Goal: Transaction & Acquisition: Purchase product/service

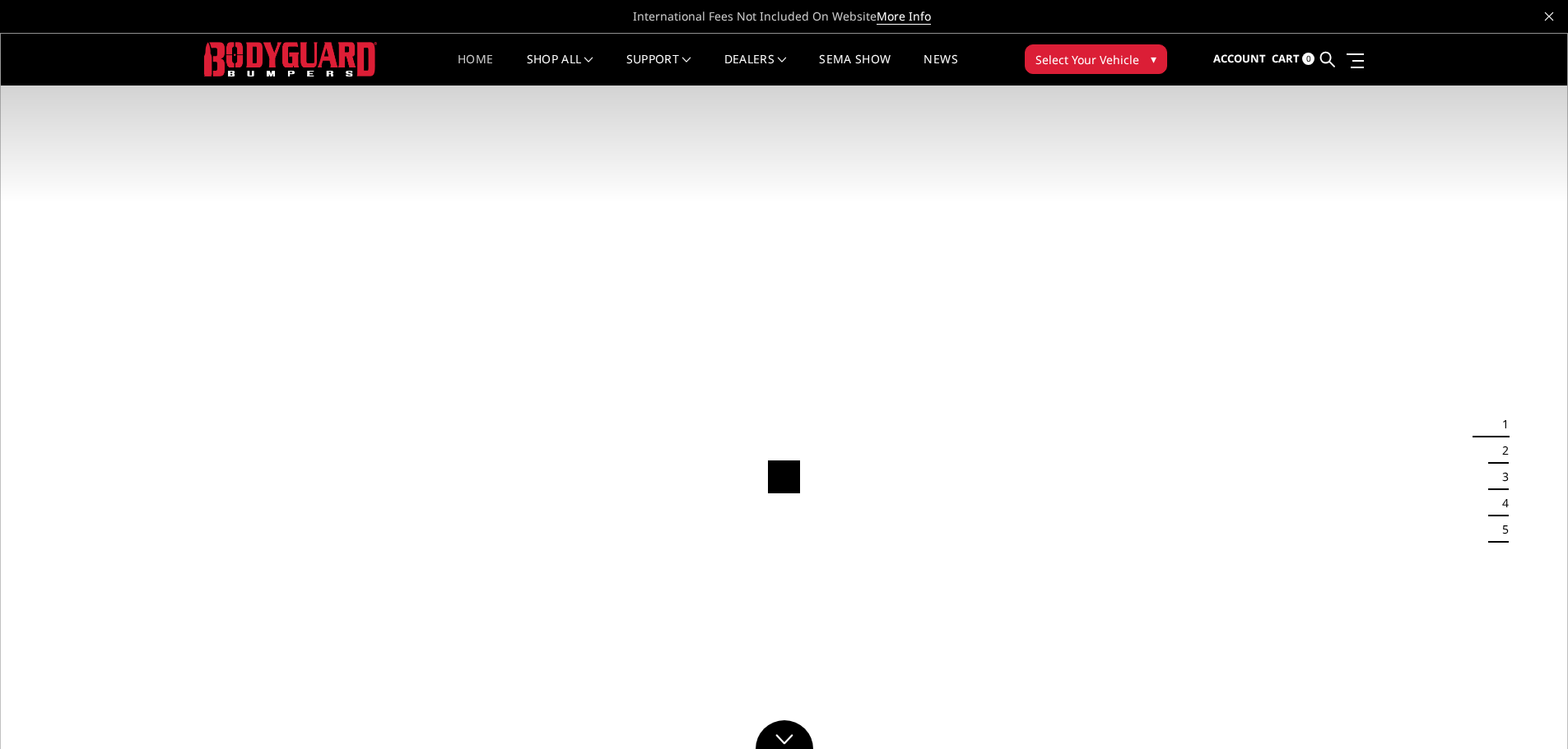
click at [1088, 59] on span "Select Your Vehicle" at bounding box center [1087, 59] width 104 height 17
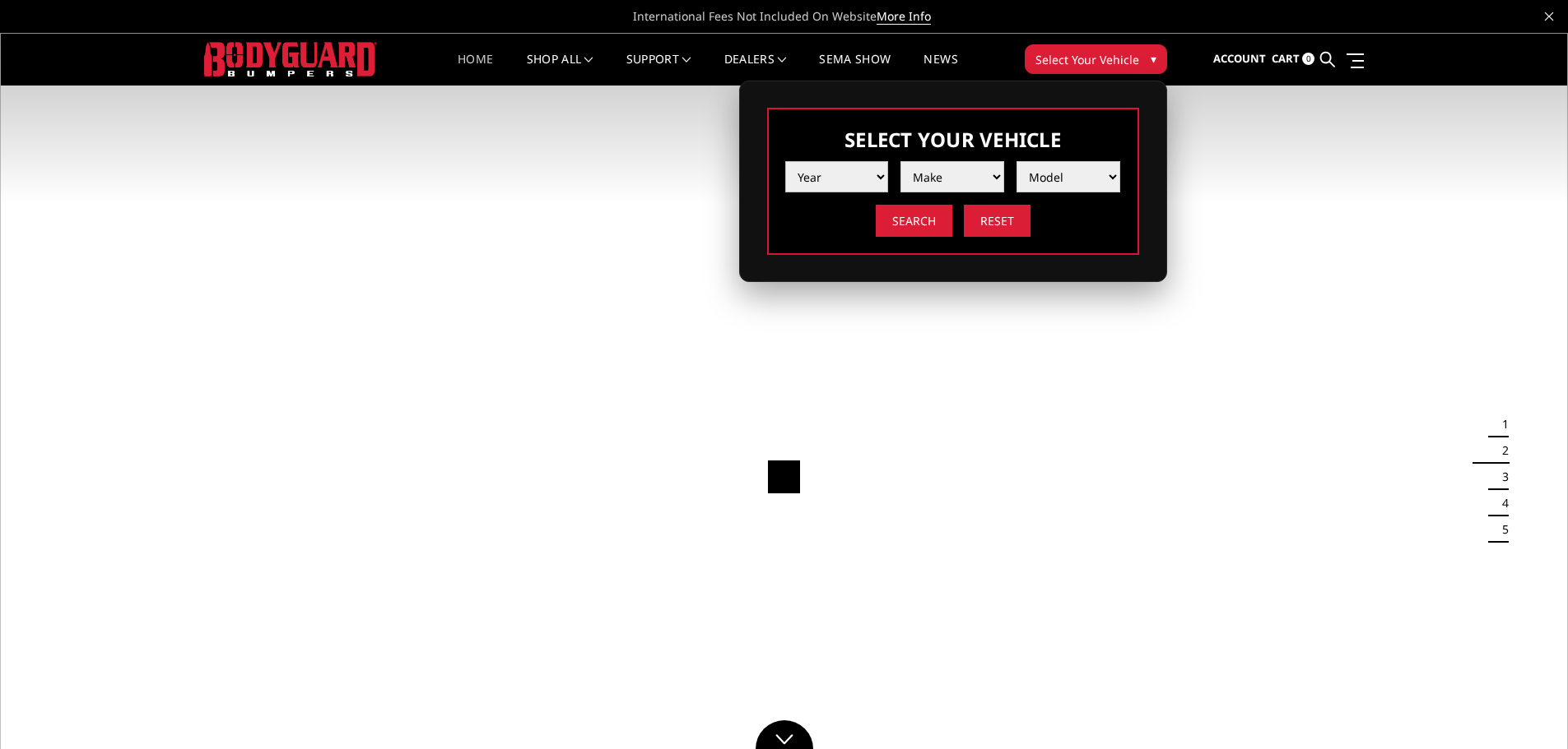
click at [850, 168] on select "Year 2025 2024 2023 2022 2021 2020 2019 2018 2017 2016 2015 2014 2013 2012 2011…" at bounding box center [837, 176] width 104 height 31
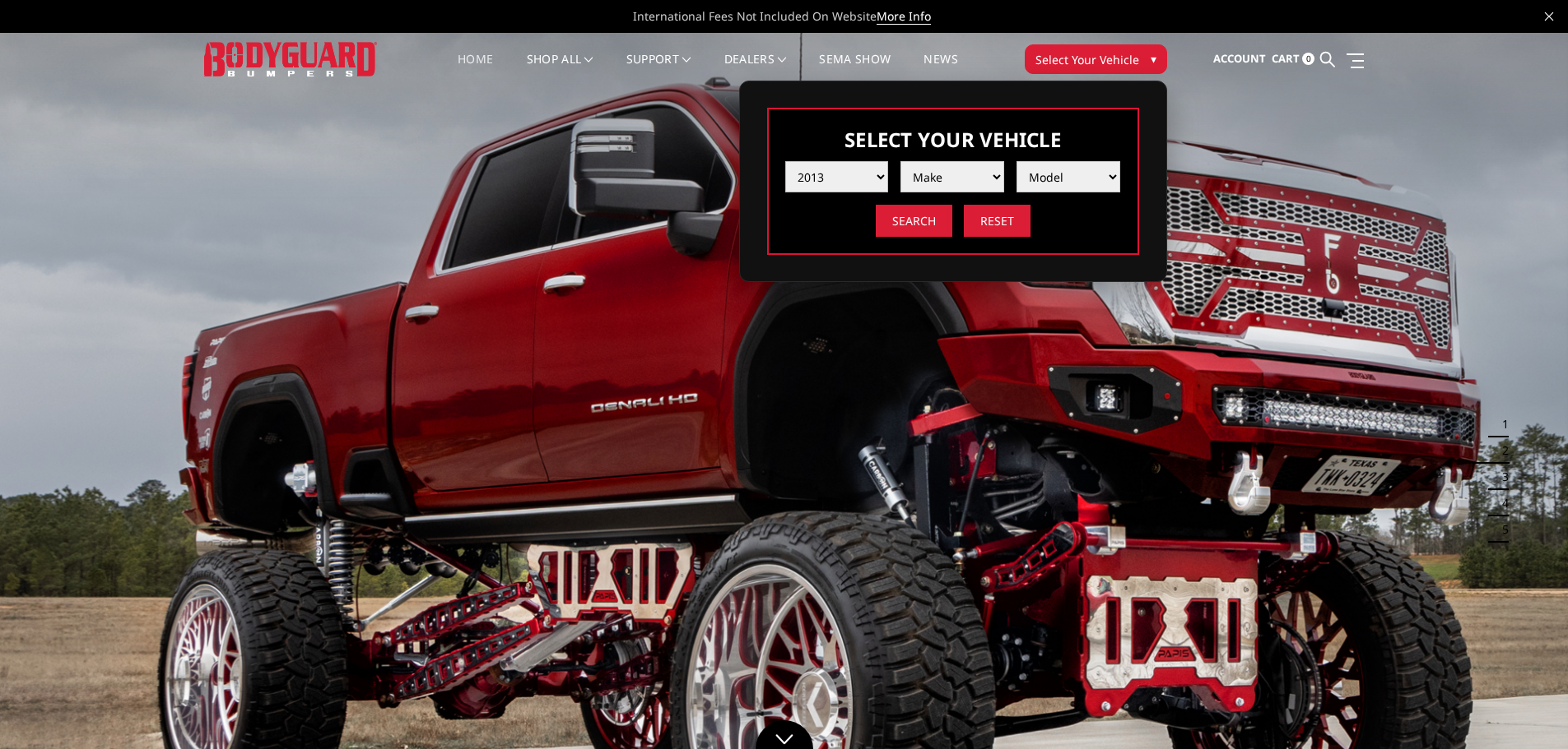
click at [785, 161] on select "Year 2025 2024 2023 2022 2021 2020 2019 2018 2017 2016 2015 2014 2013 2012 2011…" at bounding box center [837, 176] width 104 height 31
click at [945, 181] on select "Make Chevrolet Ford GMC Ram Toyota" at bounding box center [952, 176] width 104 height 31
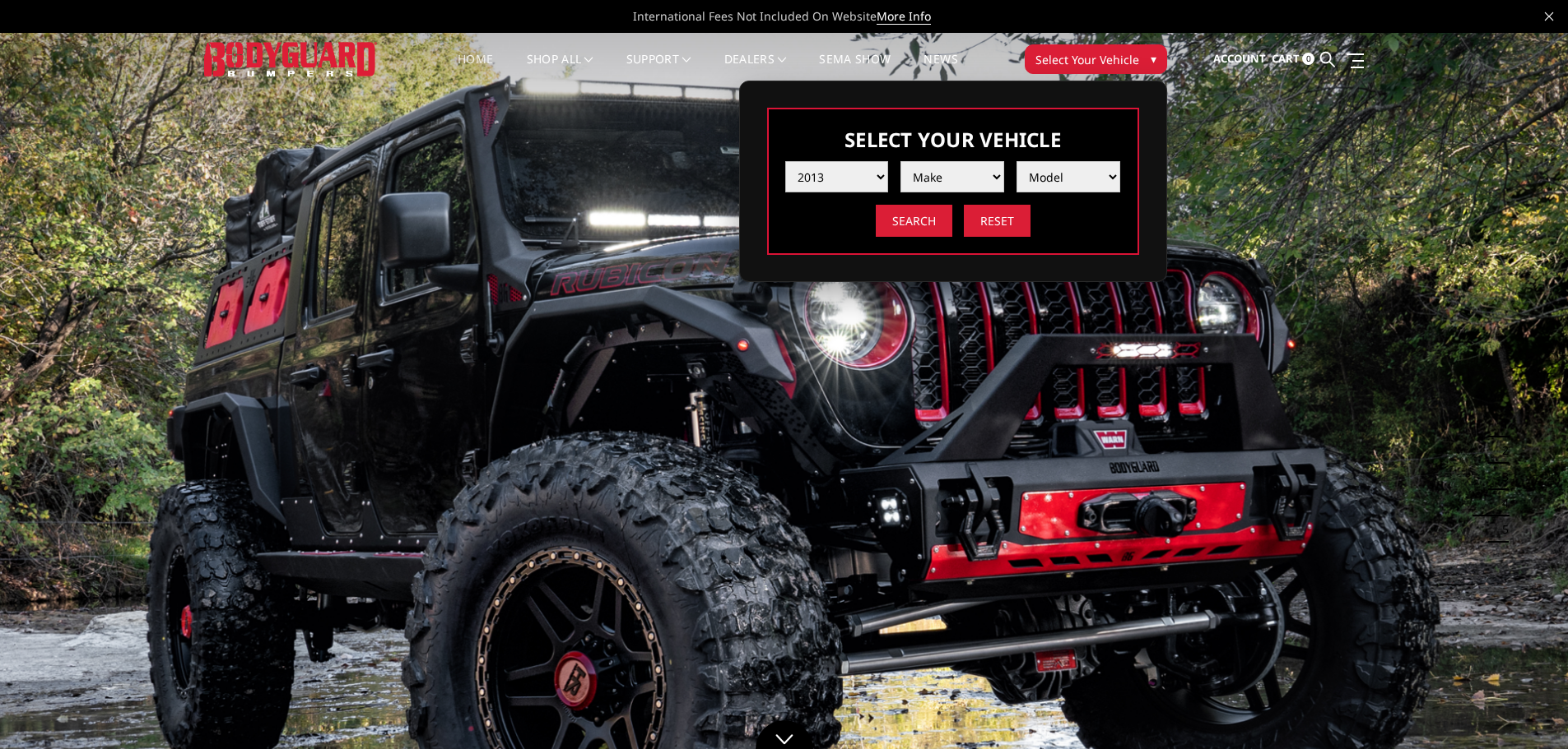
click at [876, 176] on select "Year 2025 2024 2023 2022 2021 2020 2019 2018 2017 2016 2015 2014 2013 2012 2011…" at bounding box center [837, 176] width 104 height 31
select select "yr_2025"
click at [785, 161] on select "Year 2025 2024 2023 2022 2021 2020 2019 2018 2017 2016 2015 2014 2013 2012 2011…" at bounding box center [837, 176] width 104 height 31
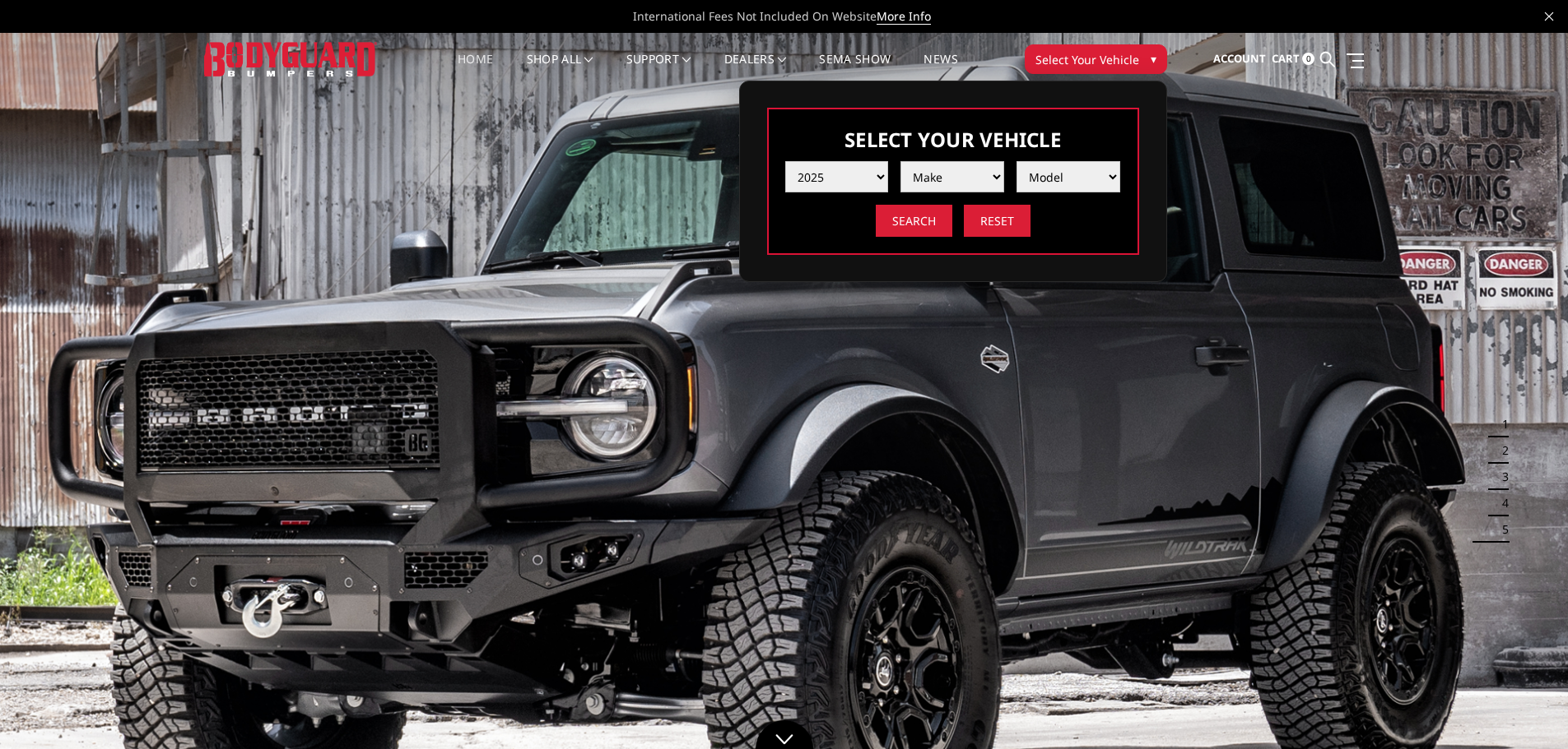
click at [942, 187] on select "Make Chevrolet Ford GMC Ram Toyota" at bounding box center [952, 176] width 104 height 31
select select "mk_gmc"
click at [900, 161] on select "Make Chevrolet Ford GMC Ram Toyota" at bounding box center [952, 176] width 104 height 31
click at [1046, 178] on select "Model Sierra 1500 Sierra 2500 / 3500" at bounding box center [1069, 176] width 104 height 31
select select "md_sierra-2500-3500"
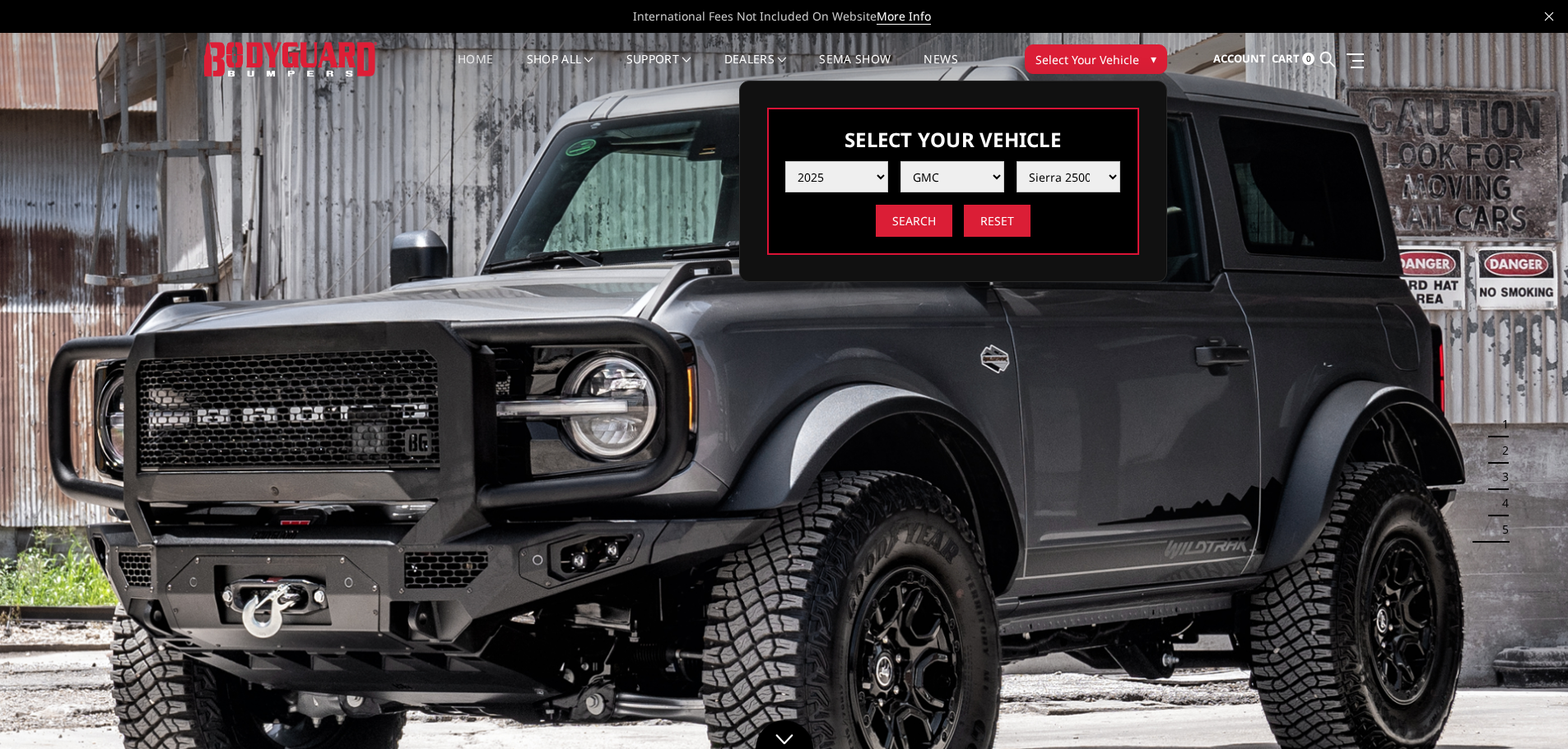
click at [1017, 161] on select "Model Sierra 1500 Sierra 2500 / 3500" at bounding box center [1069, 176] width 104 height 31
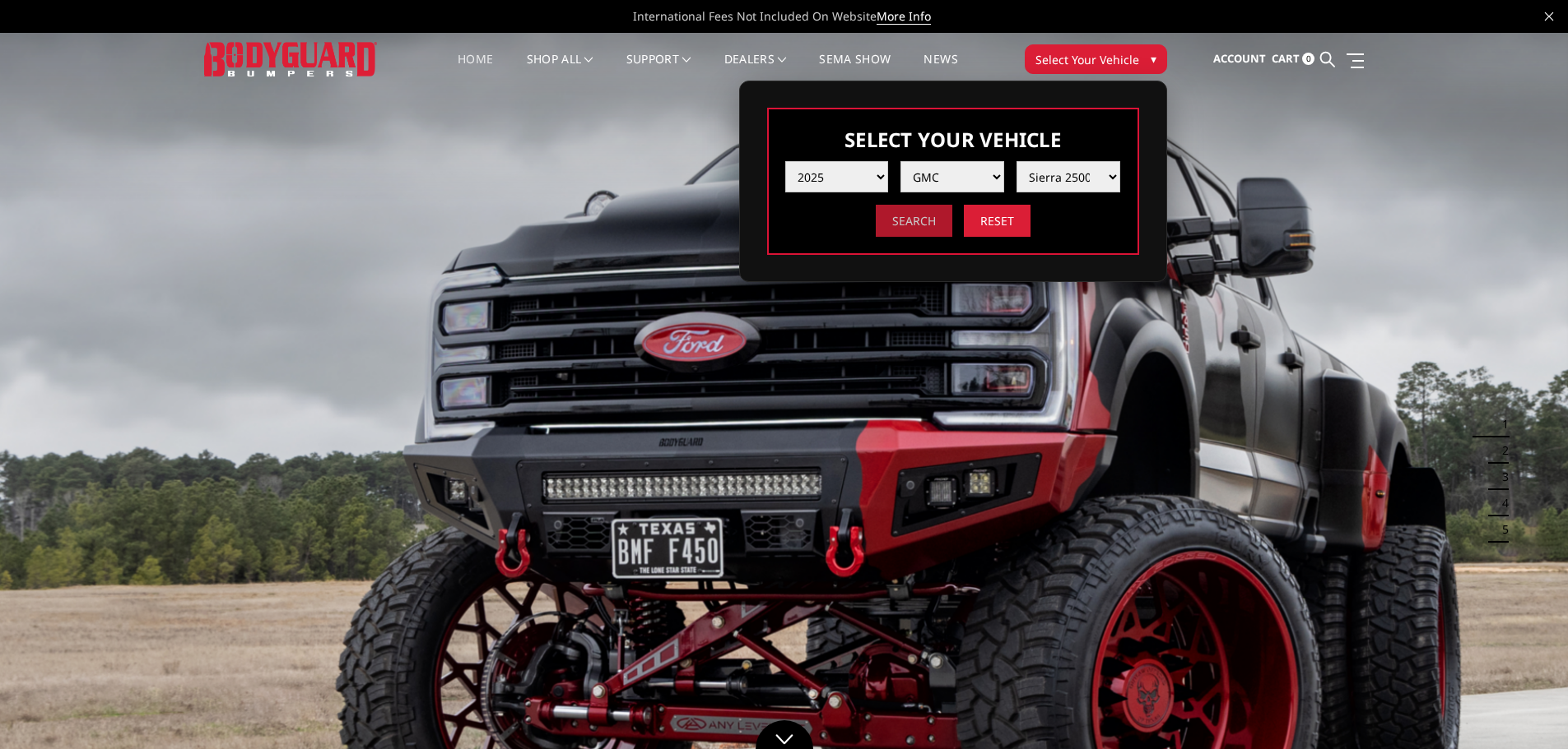
click at [916, 229] on input "Search" at bounding box center [914, 221] width 76 height 32
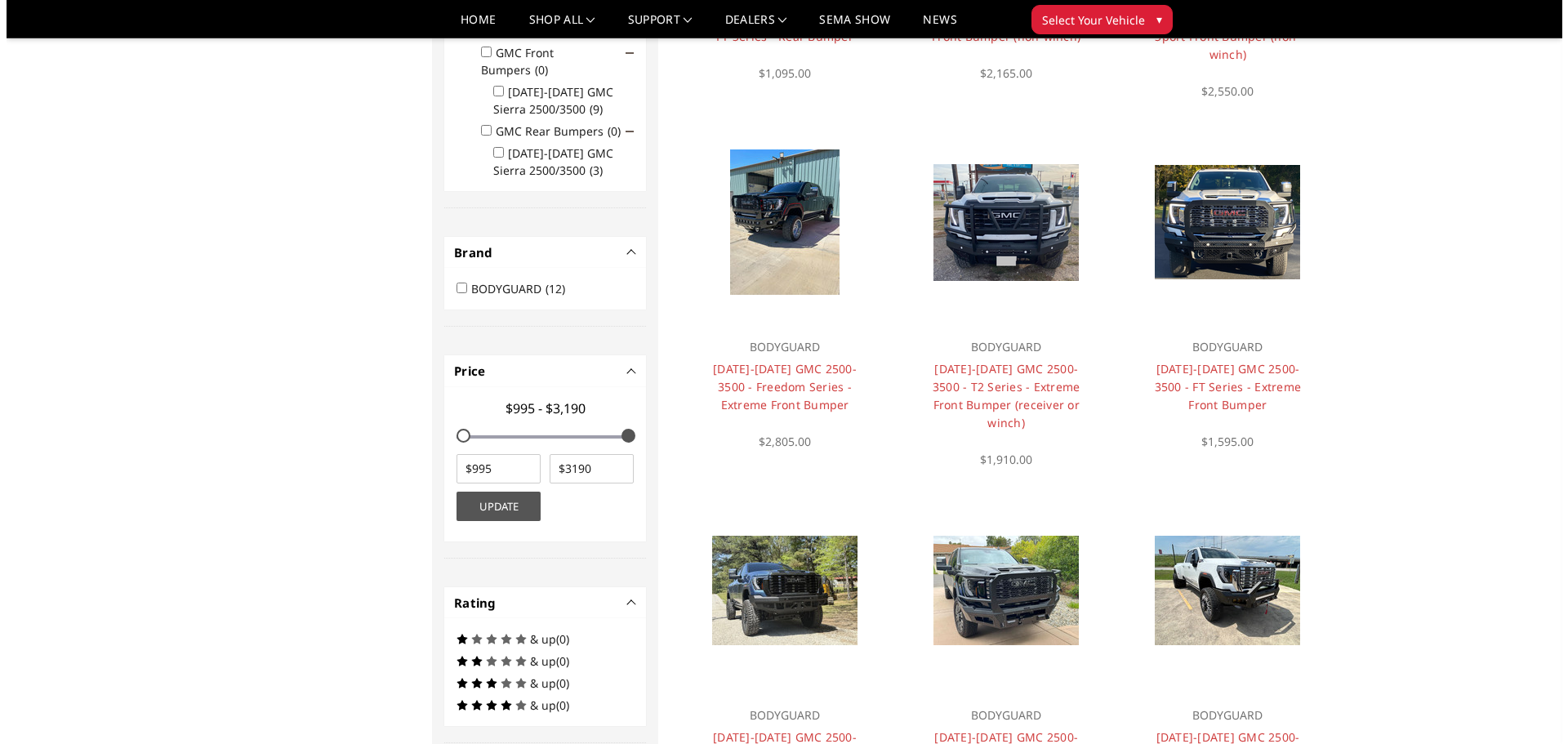
scroll to position [457, 0]
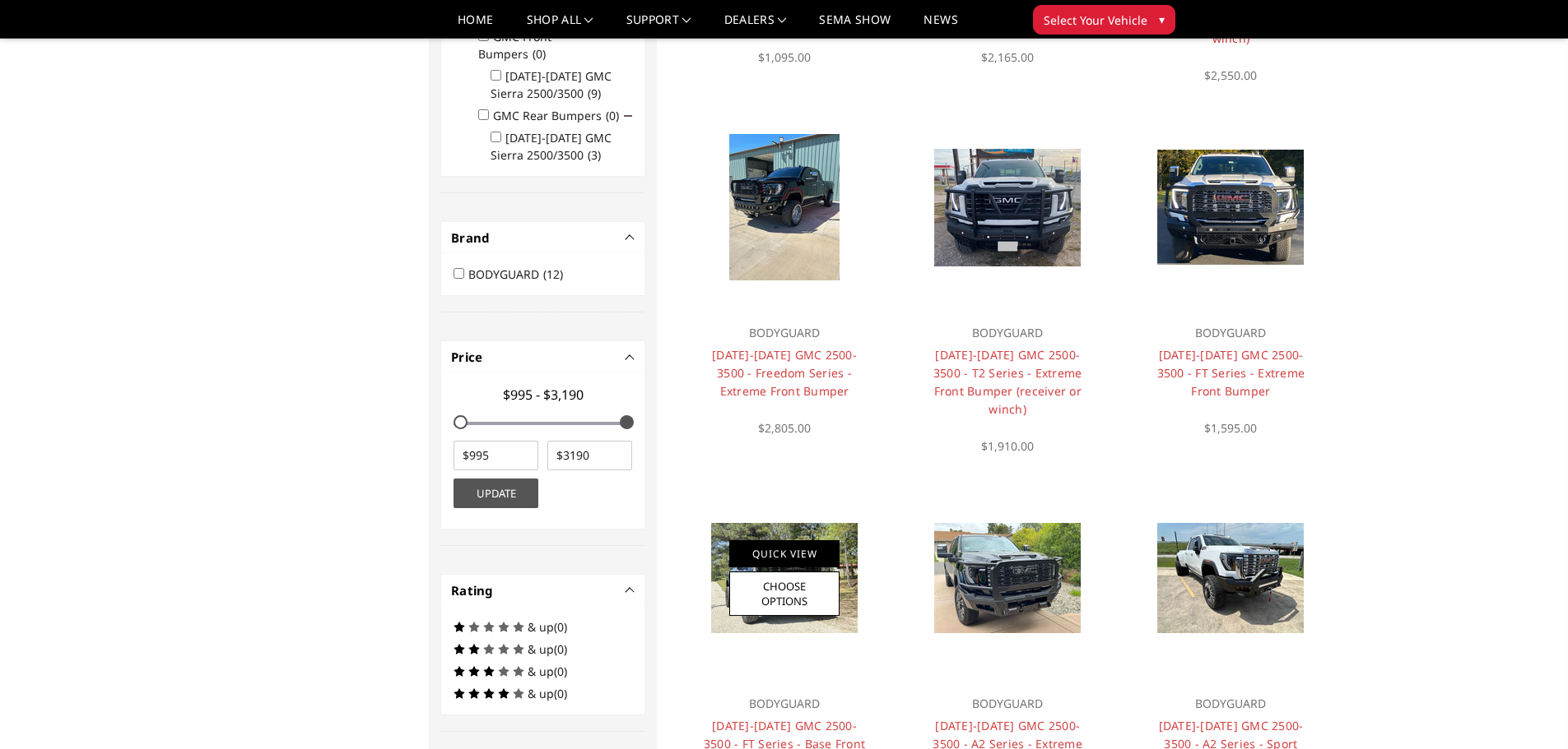
click at [778, 540] on link "Quick View" at bounding box center [784, 554] width 110 height 27
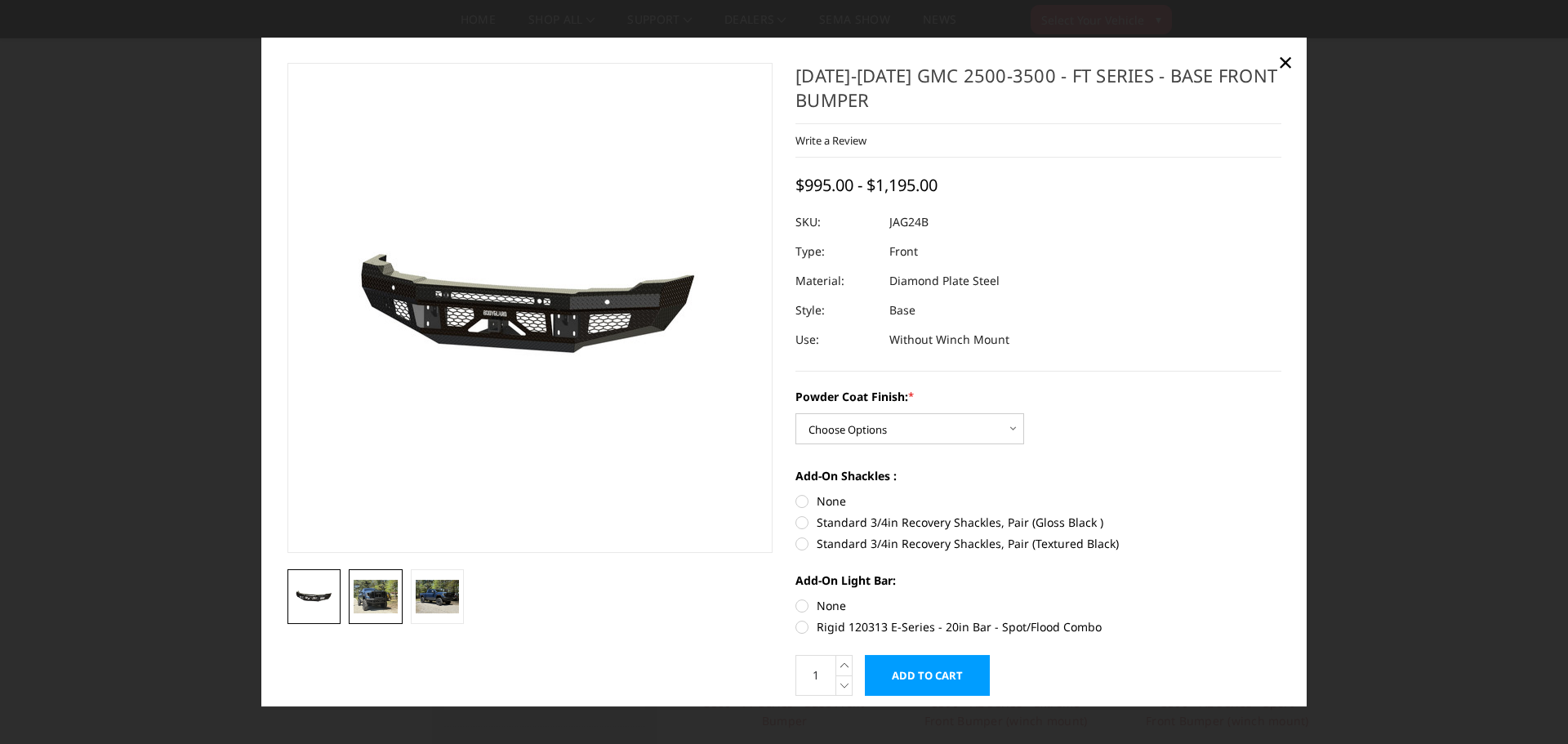
click at [377, 608] on img at bounding box center [376, 596] width 44 height 33
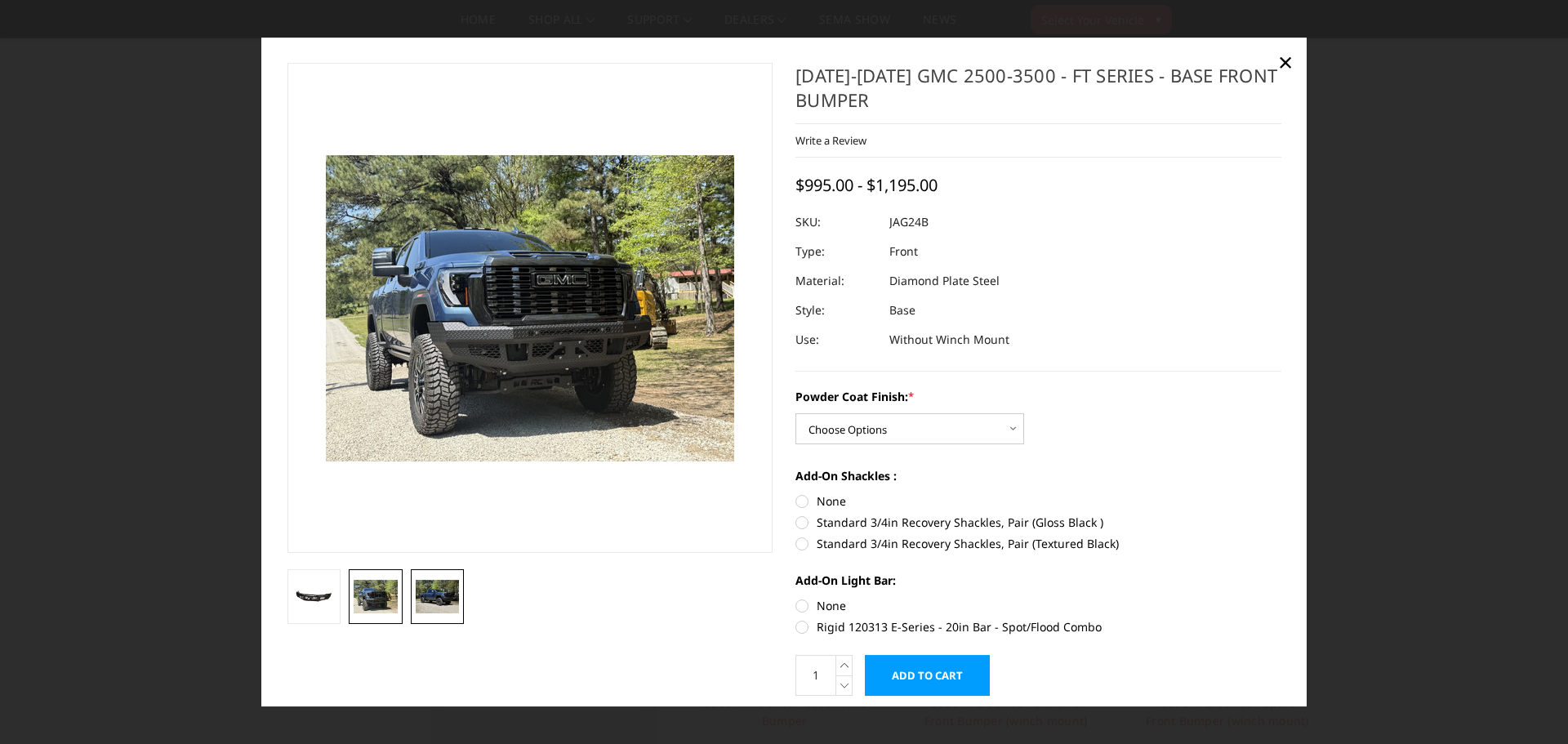
click at [439, 603] on img at bounding box center [438, 596] width 44 height 33
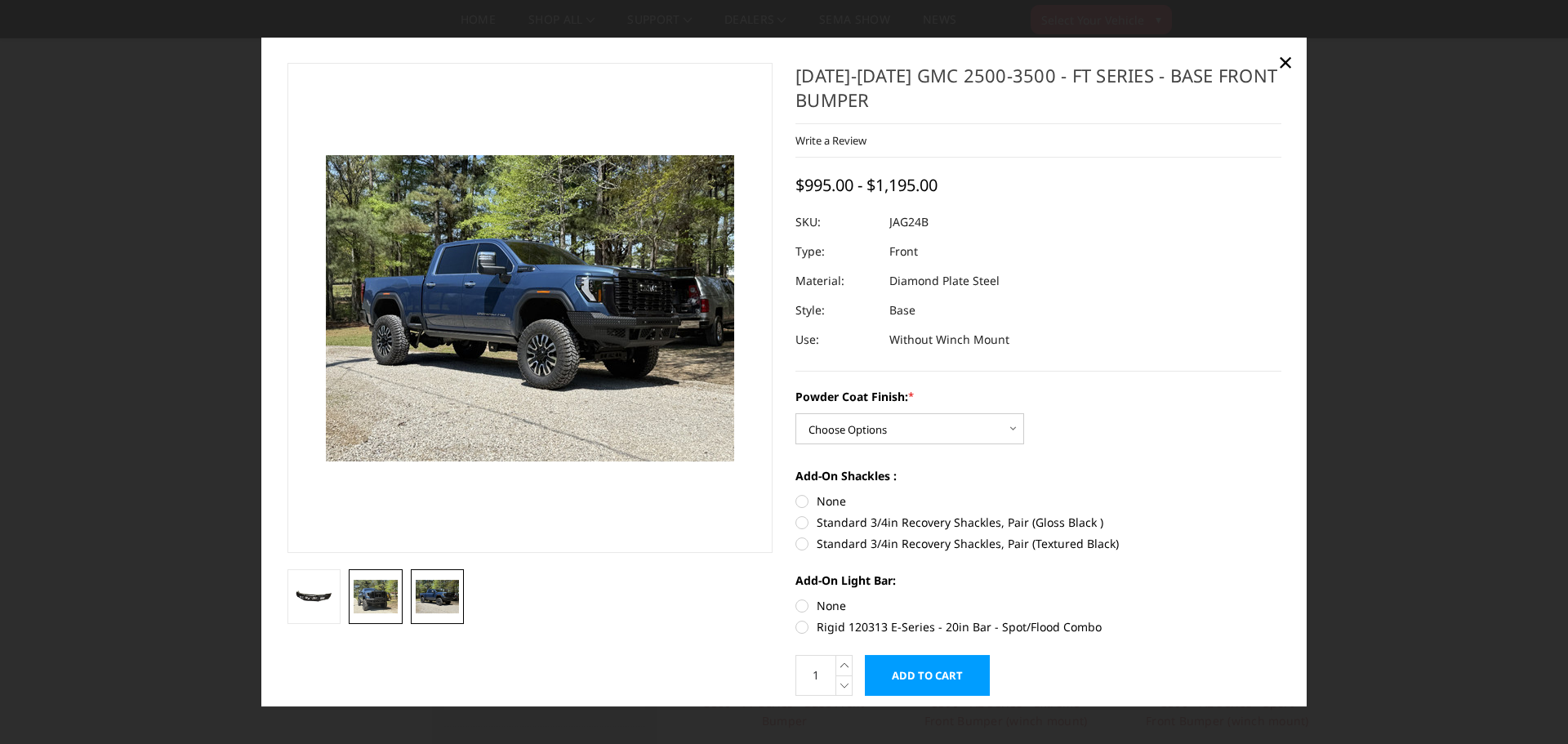
click at [380, 601] on img at bounding box center [376, 596] width 44 height 33
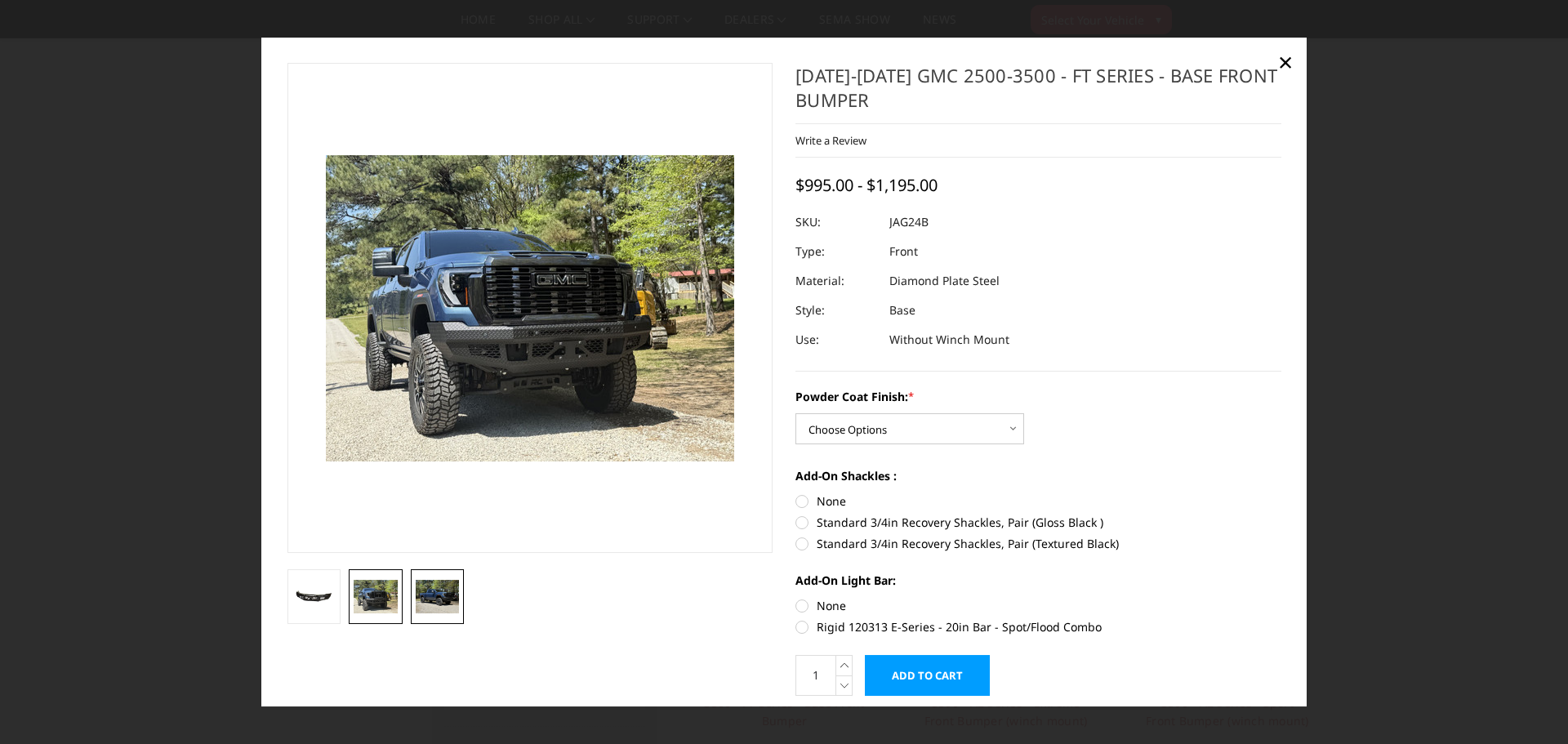
click at [432, 598] on img at bounding box center [438, 596] width 44 height 33
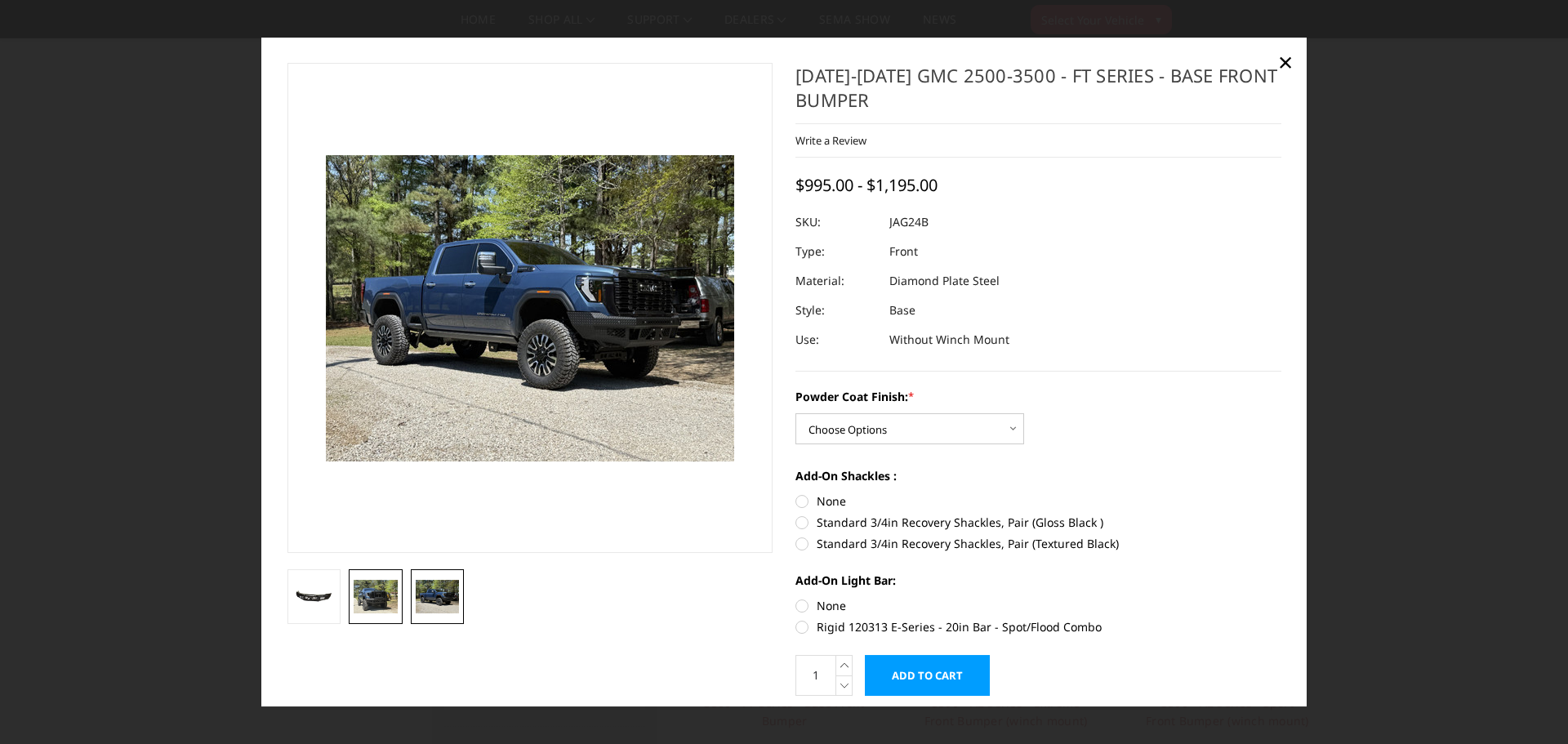
click at [386, 601] on img at bounding box center [376, 596] width 44 height 33
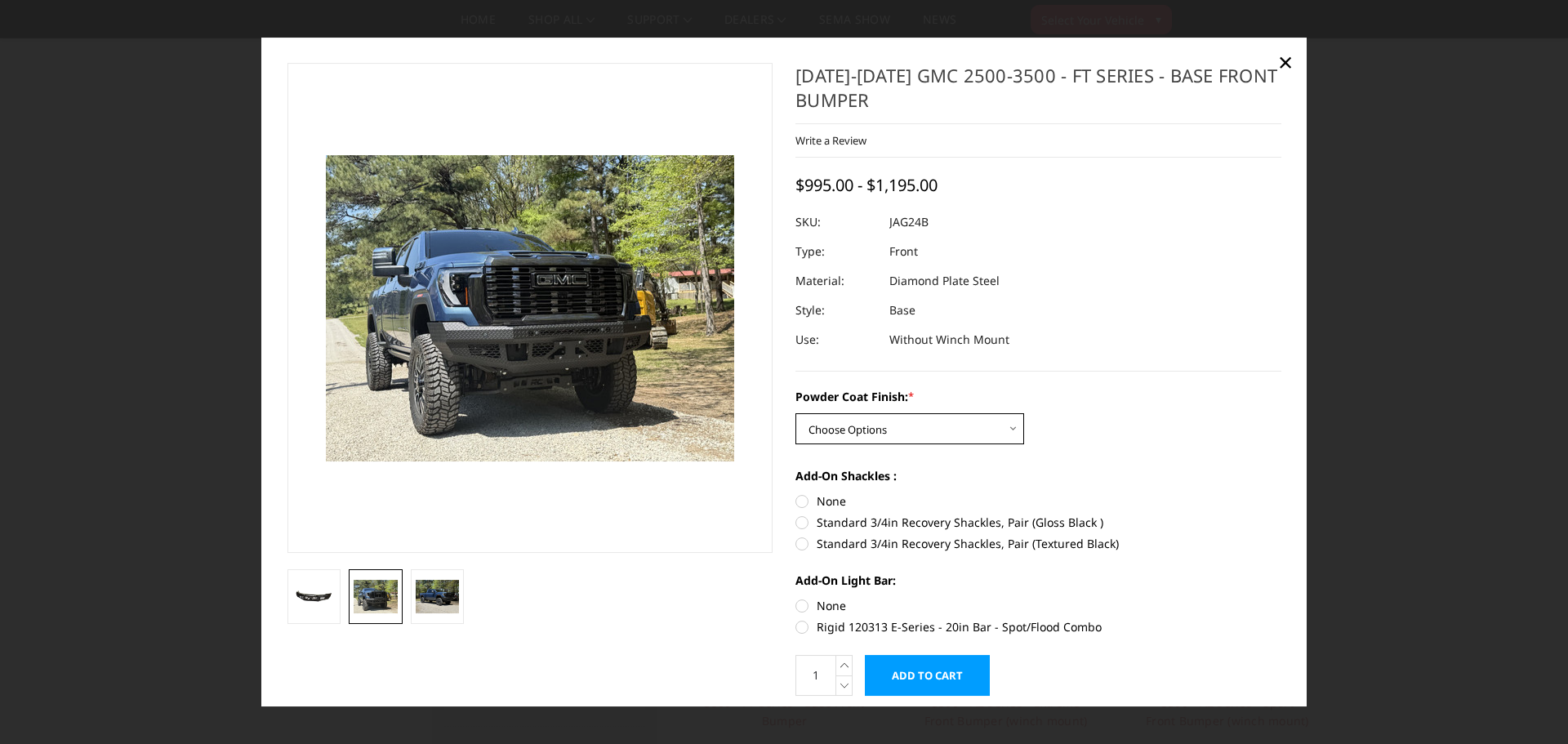
click at [977, 432] on select "Choose Options Bare Metal Gloss Black Powder Coat Textured Black Powder Coat" at bounding box center [909, 429] width 229 height 31
select select "3389"
click at [795, 414] on select "Choose Options Bare Metal Gloss Black Powder Coat Textured Black Powder Coat" at bounding box center [909, 429] width 229 height 31
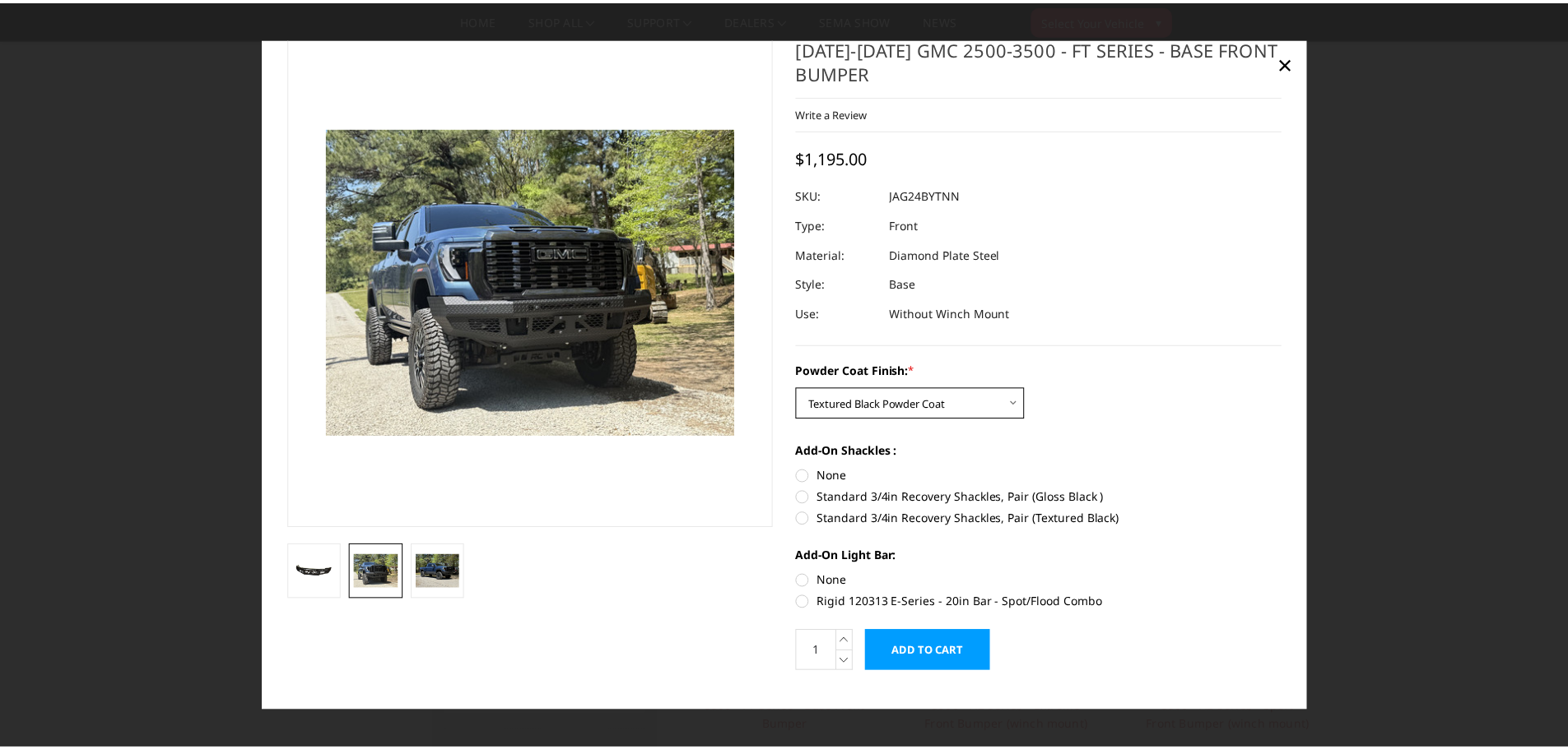
scroll to position [56, 0]
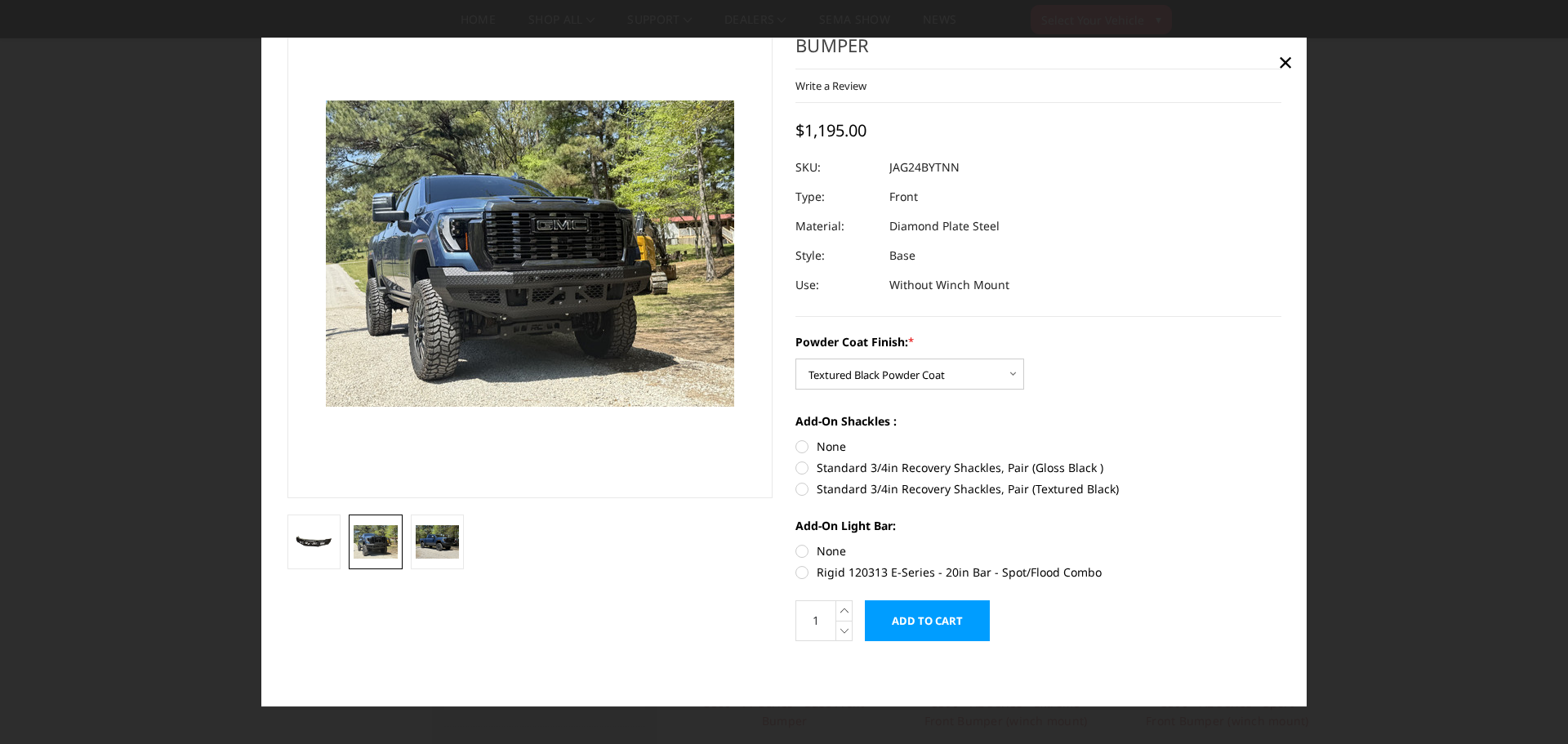
click at [1049, 491] on label "Standard 3/4in Recovery Shackles, Pair (Textured Black)" at bounding box center [1038, 489] width 486 height 17
click at [1282, 460] on input "Standard 3/4in Recovery Shackles, Pair (Textured Black)" at bounding box center [1282, 459] width 1 height 1
radio input "true"
click at [1284, 58] on span "×" at bounding box center [1285, 61] width 15 height 35
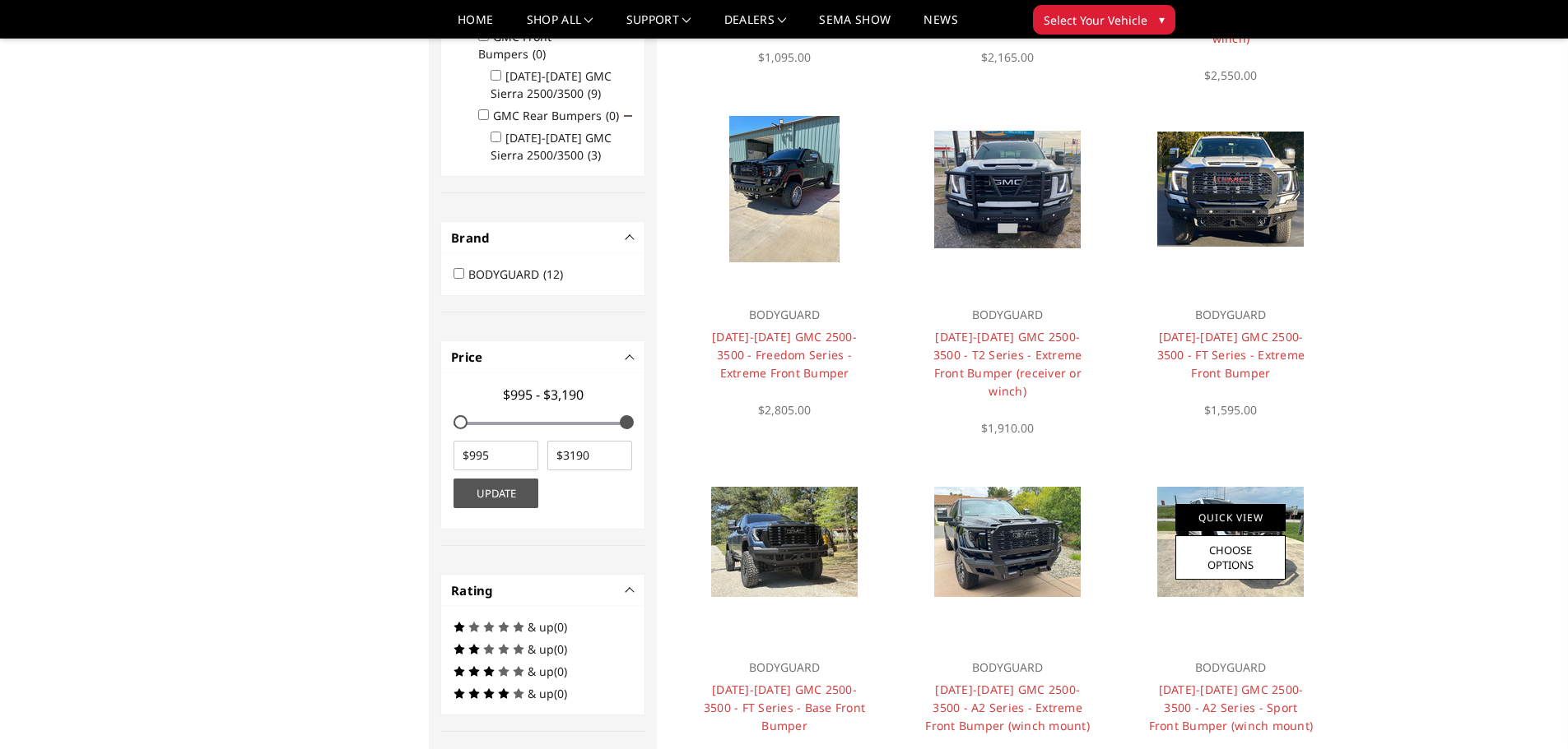
click at [1237, 521] on link "Quick View" at bounding box center [1230, 518] width 110 height 27
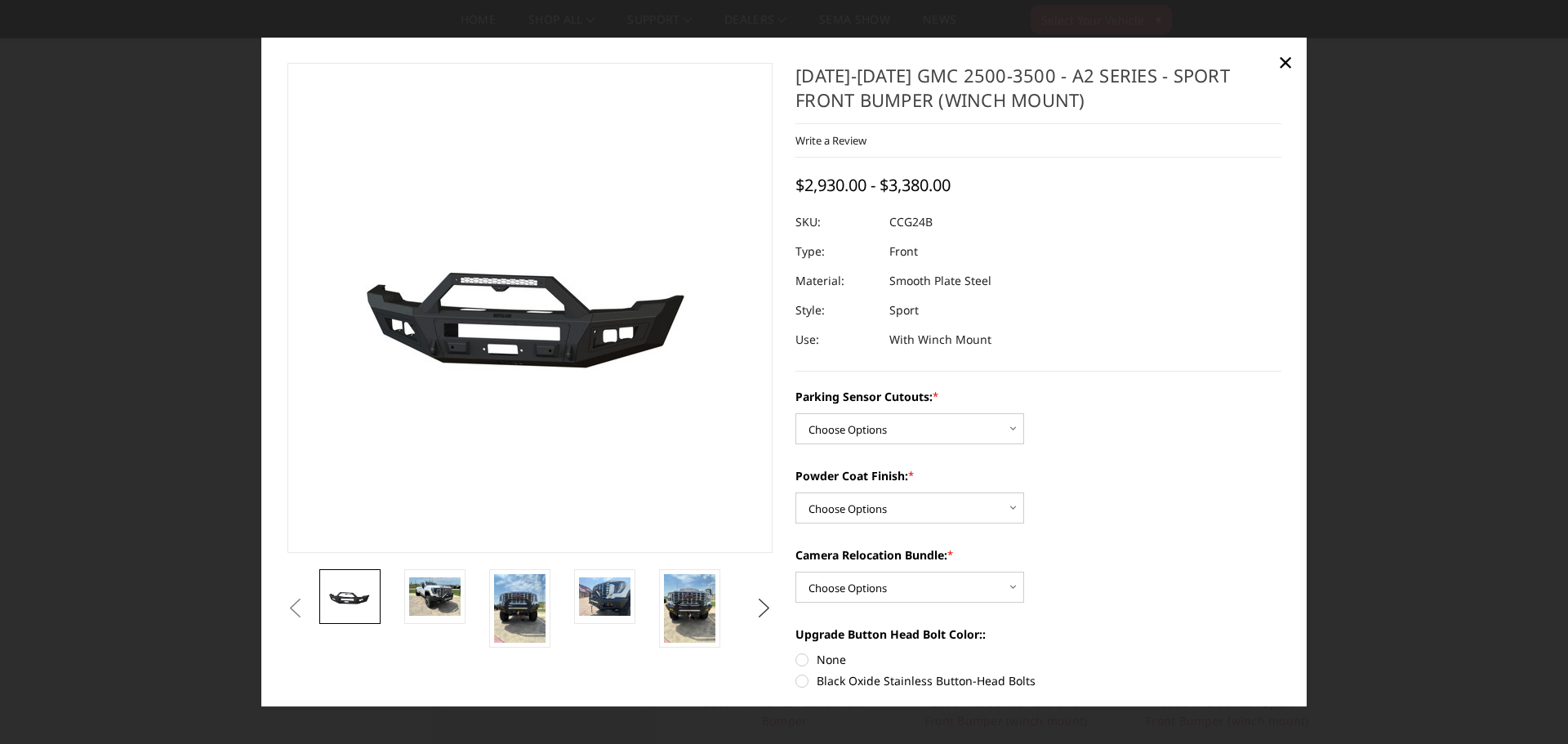
click at [760, 610] on button "Next" at bounding box center [765, 609] width 25 height 25
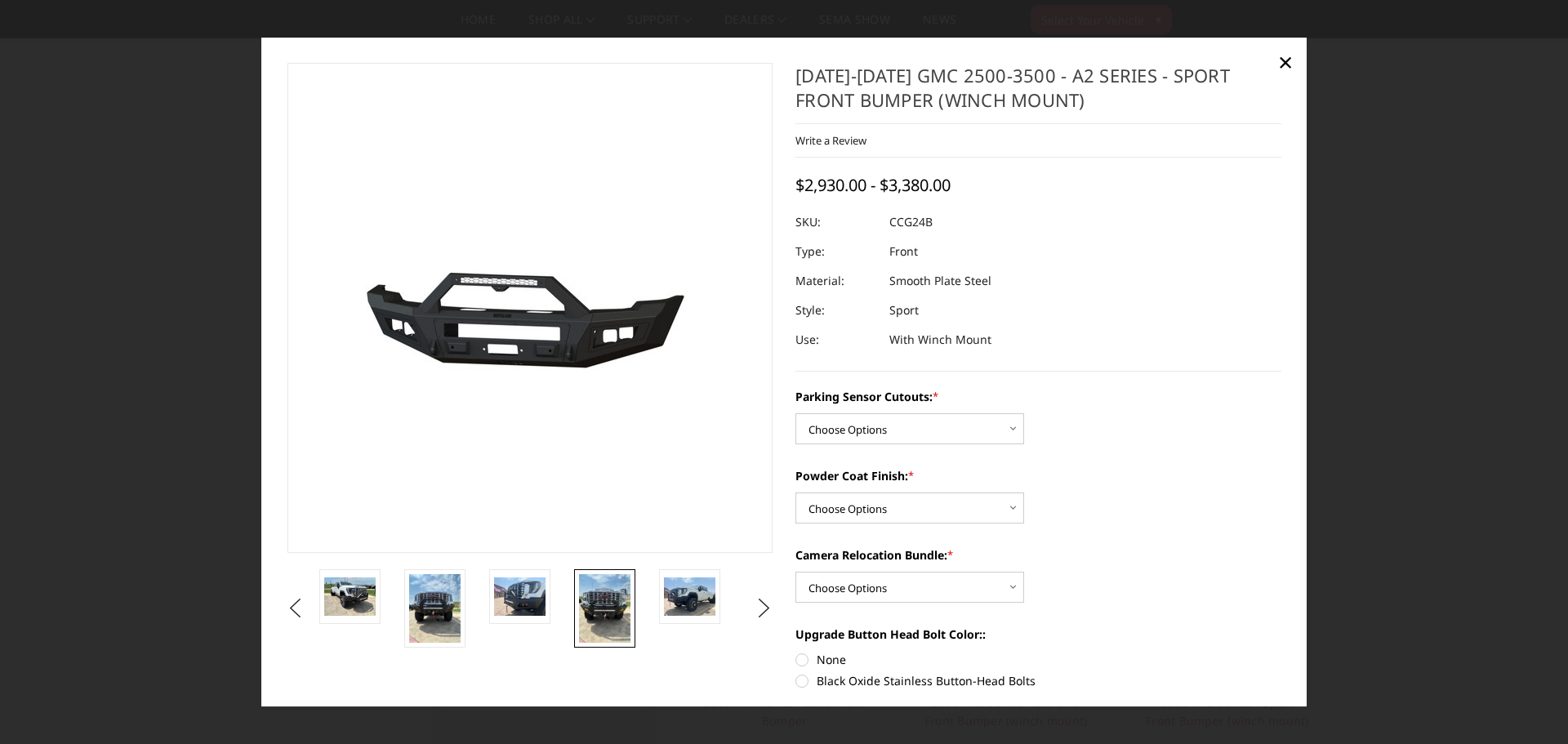
click at [611, 604] on img at bounding box center [605, 608] width 52 height 69
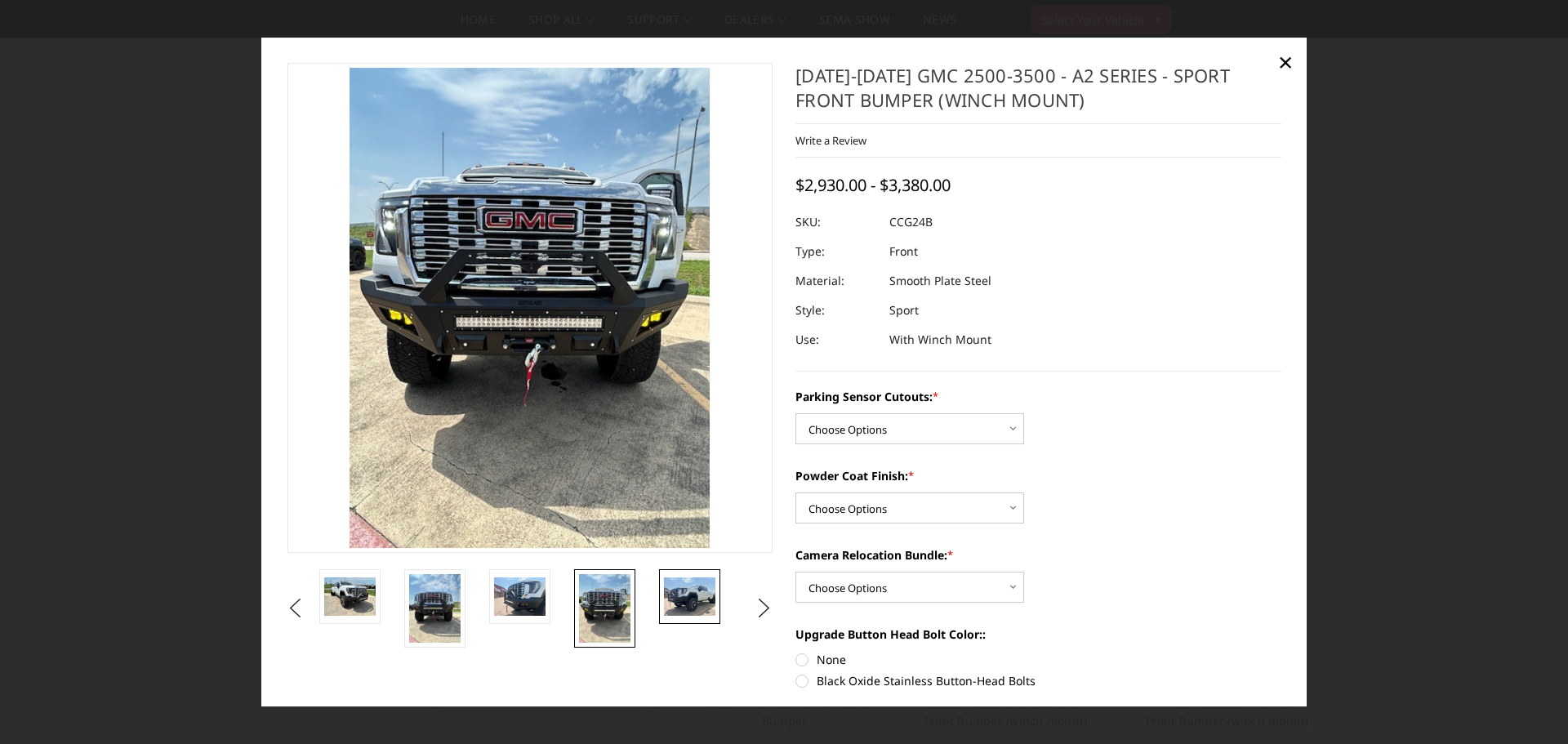
click at [683, 598] on img at bounding box center [689, 596] width 52 height 38
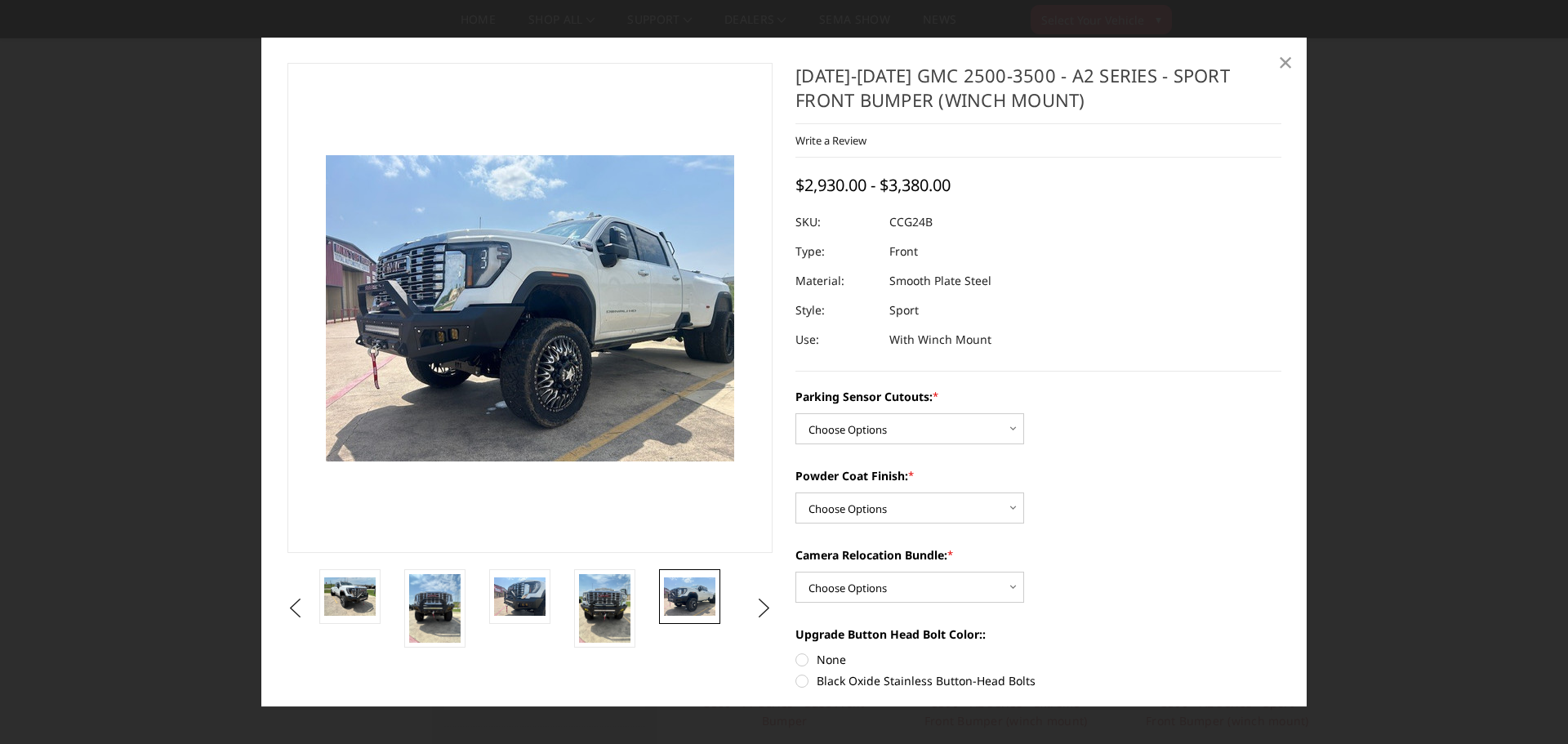
click at [1288, 61] on span "×" at bounding box center [1285, 61] width 15 height 35
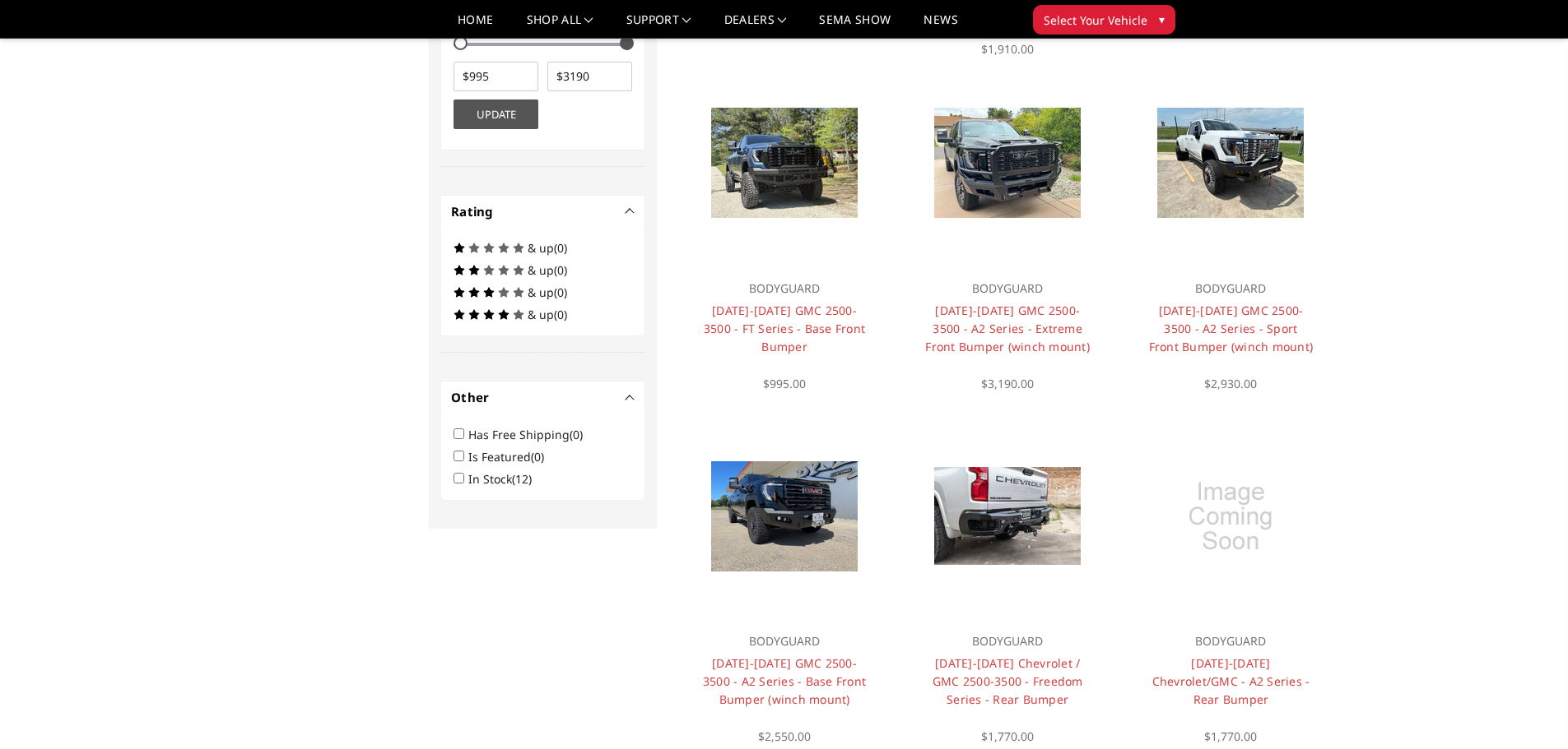
scroll to position [872, 0]
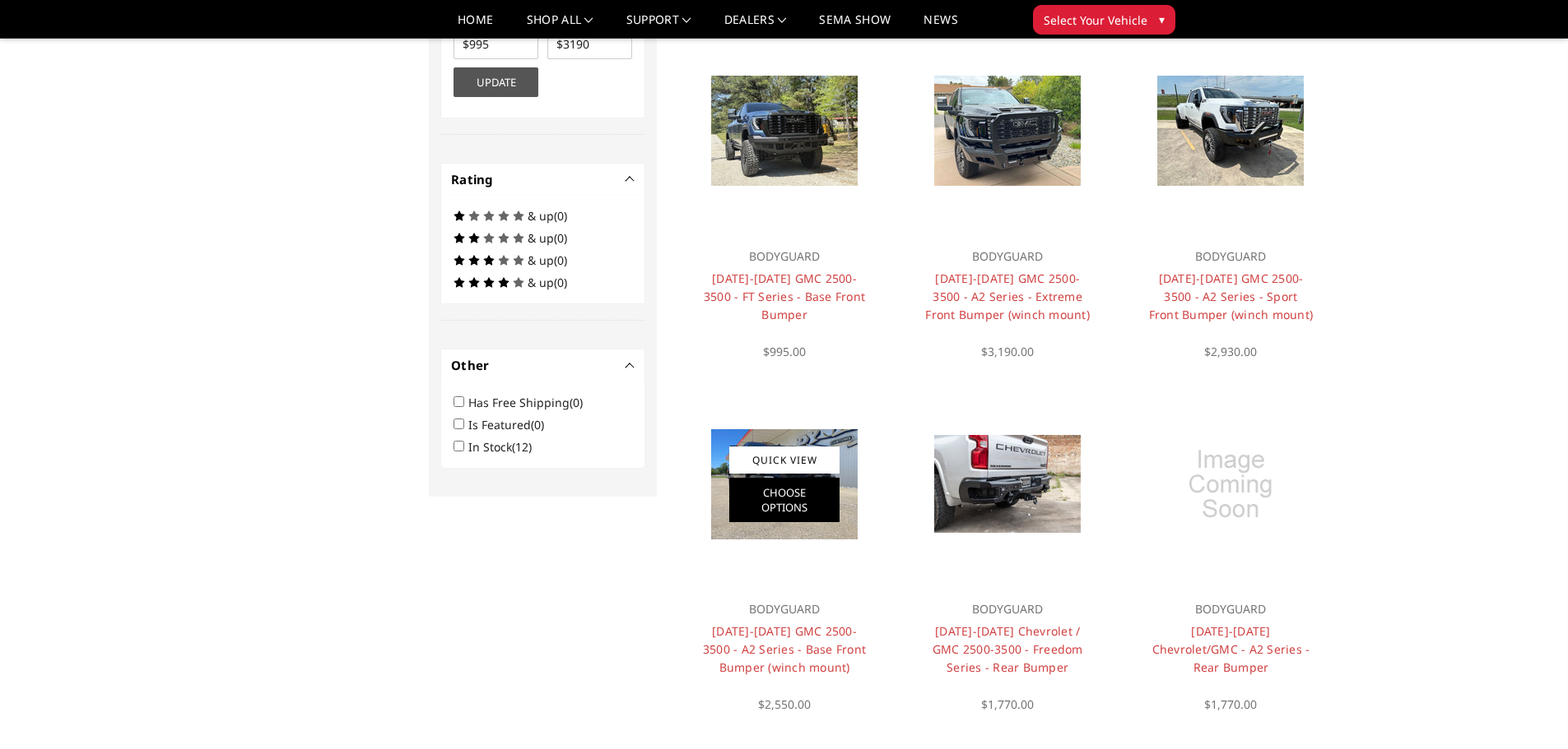
click at [788, 487] on link "Choose Options" at bounding box center [784, 500] width 110 height 45
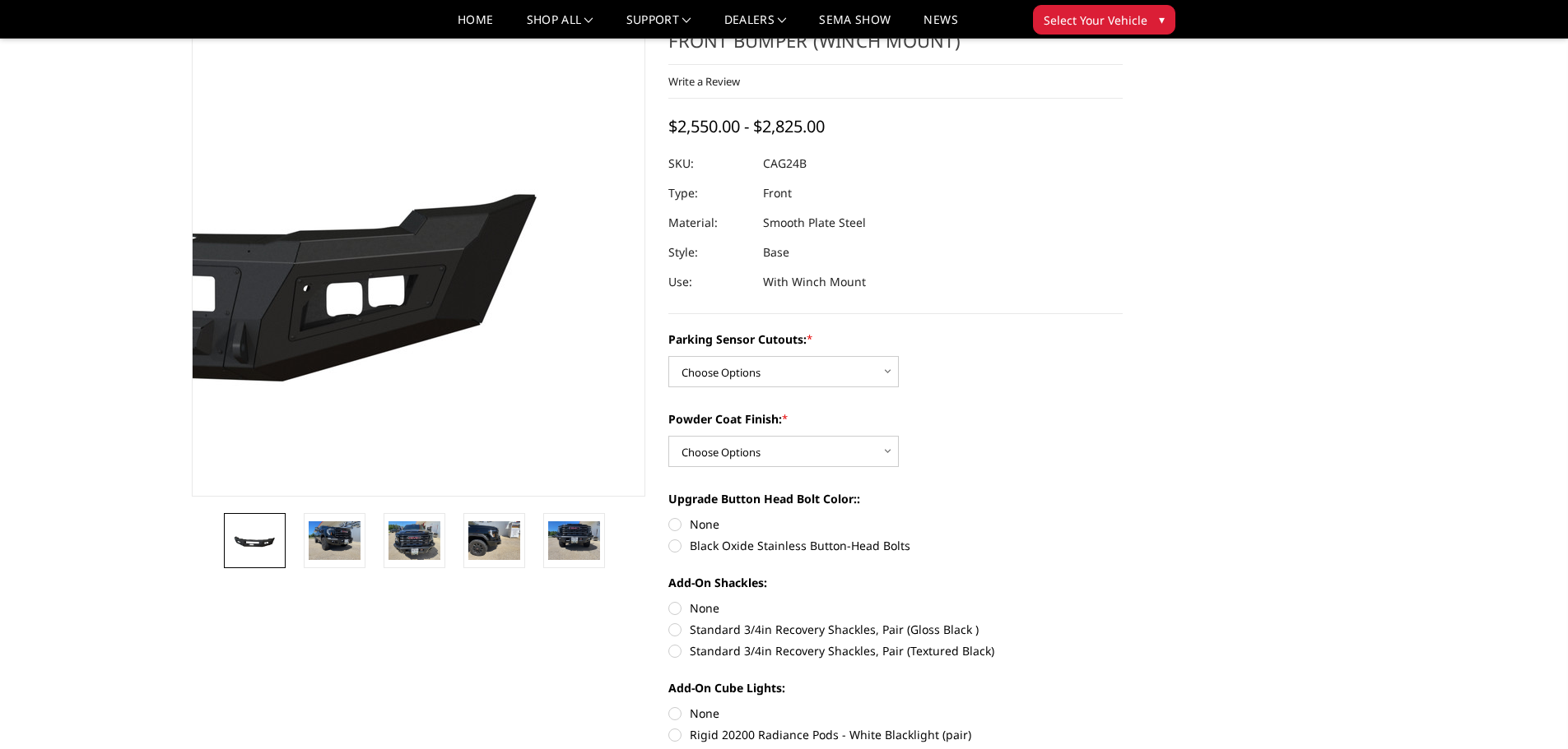
scroll to position [165, 0]
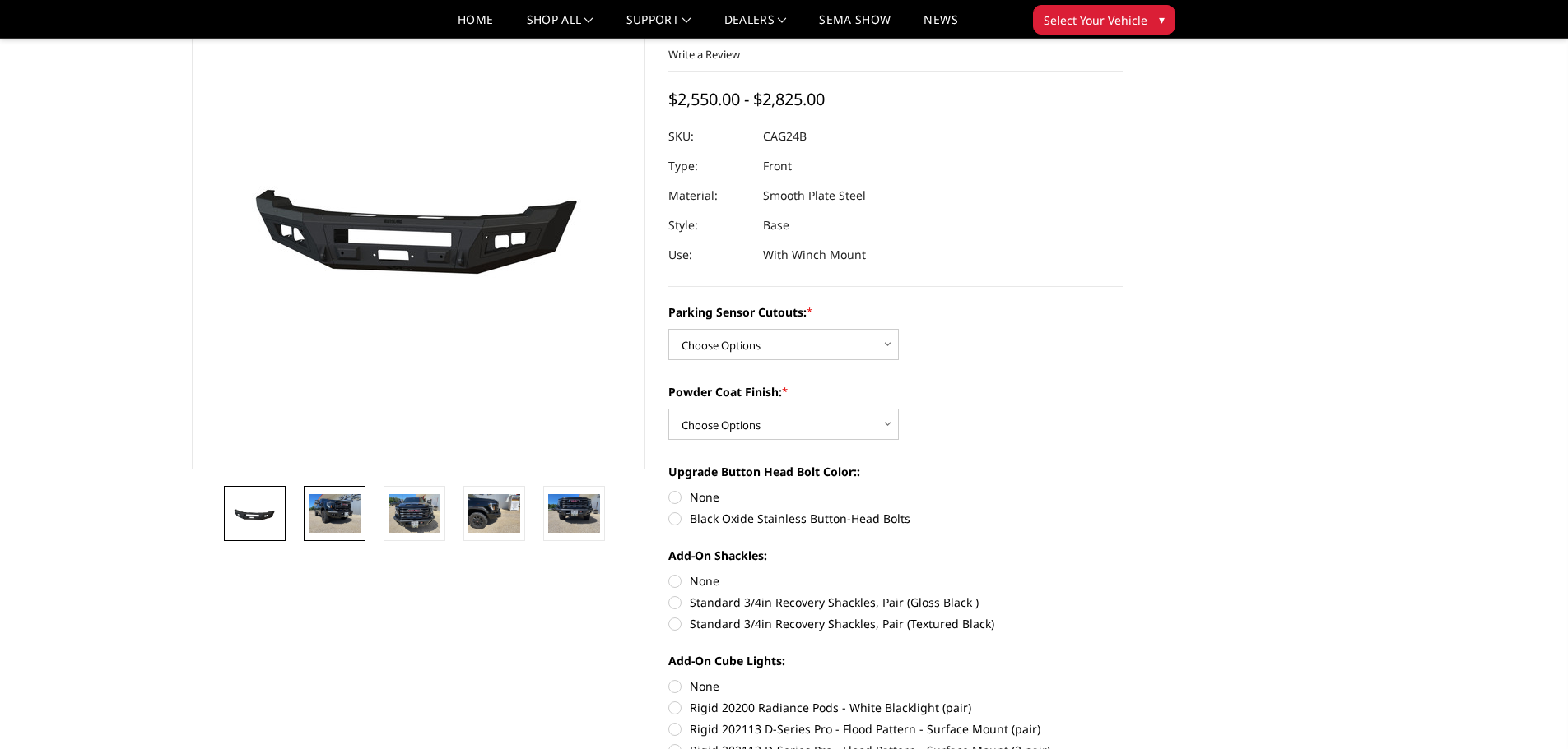
click at [337, 527] on img at bounding box center [334, 513] width 52 height 39
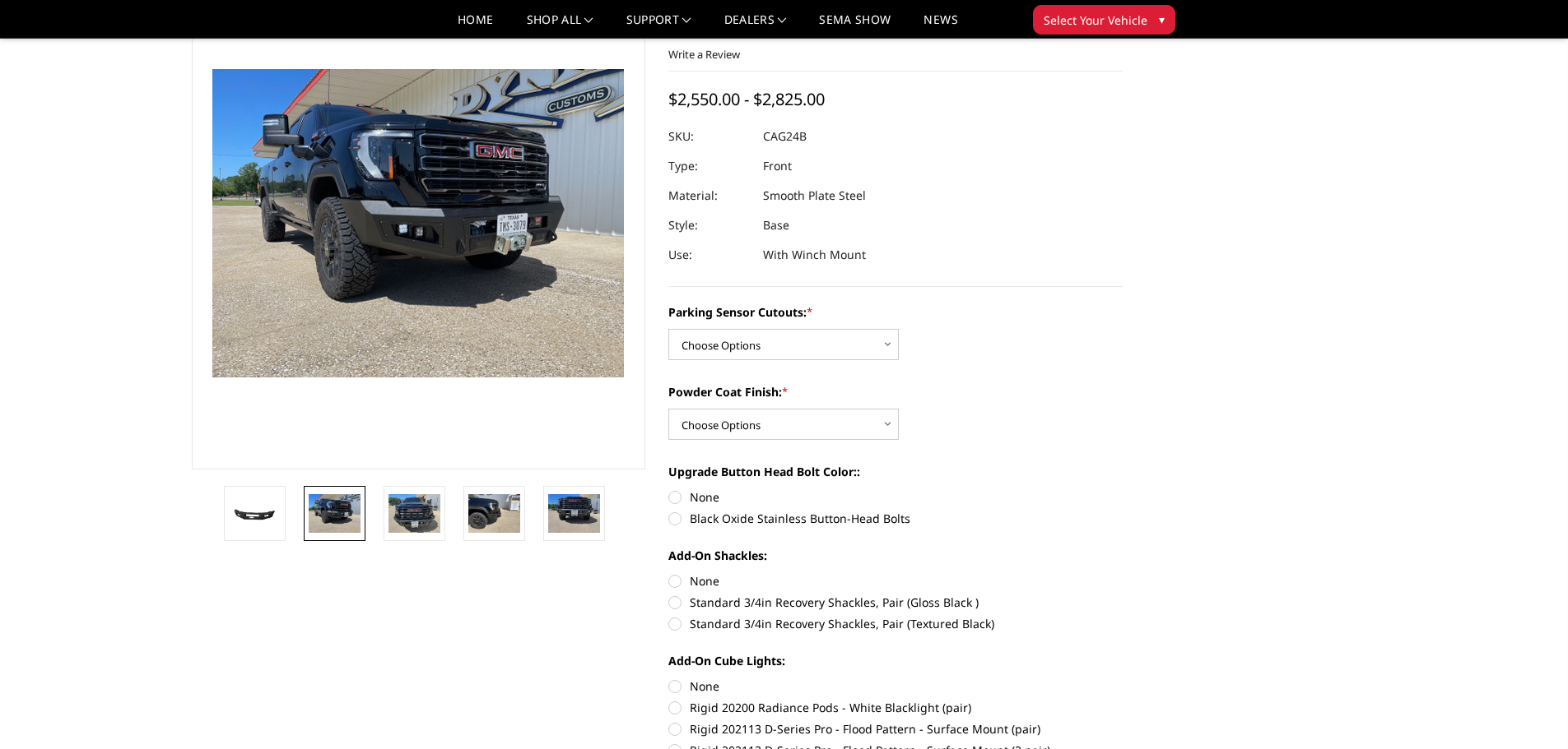
scroll to position [107, 0]
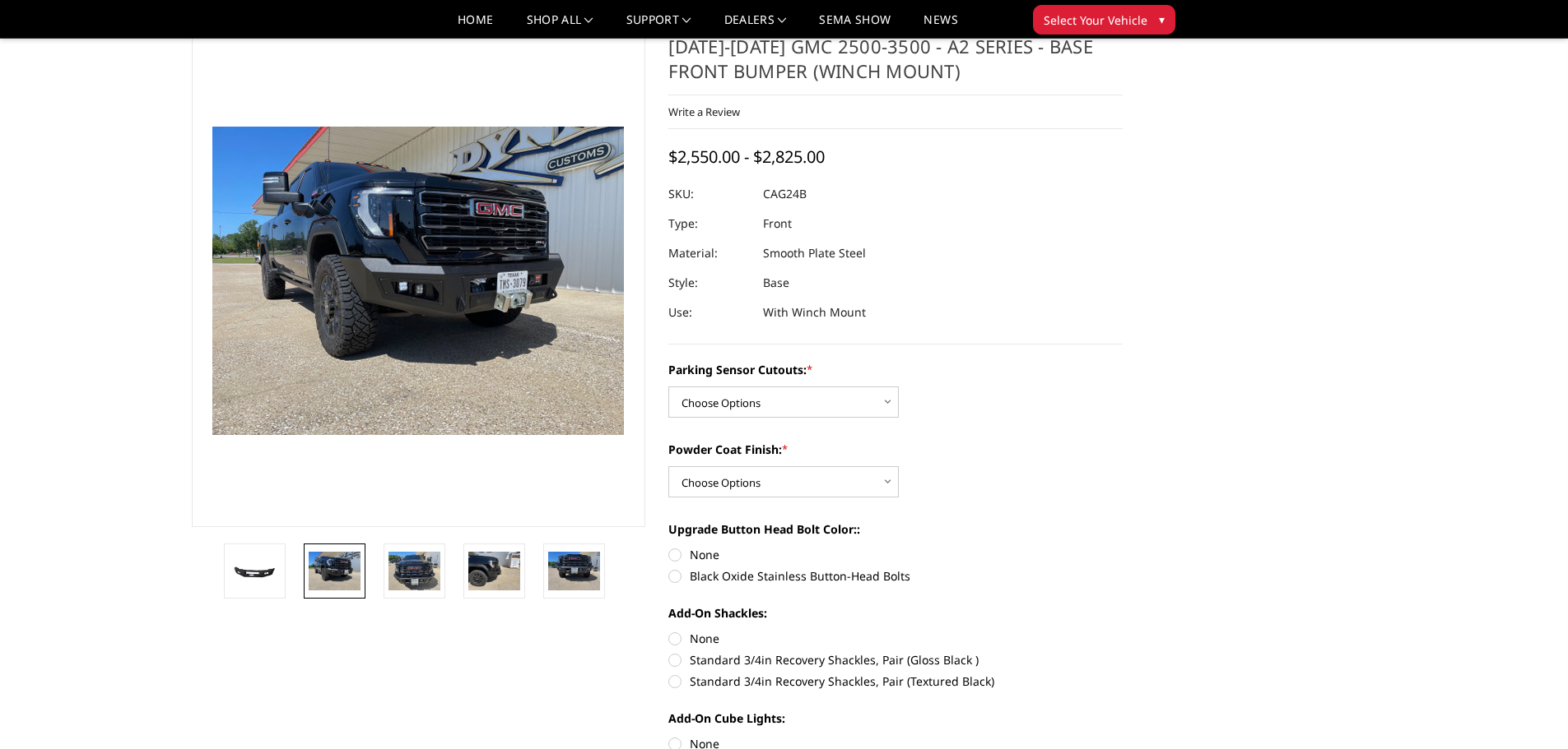
click at [386, 275] on img at bounding box center [461, 284] width 1053 height 789
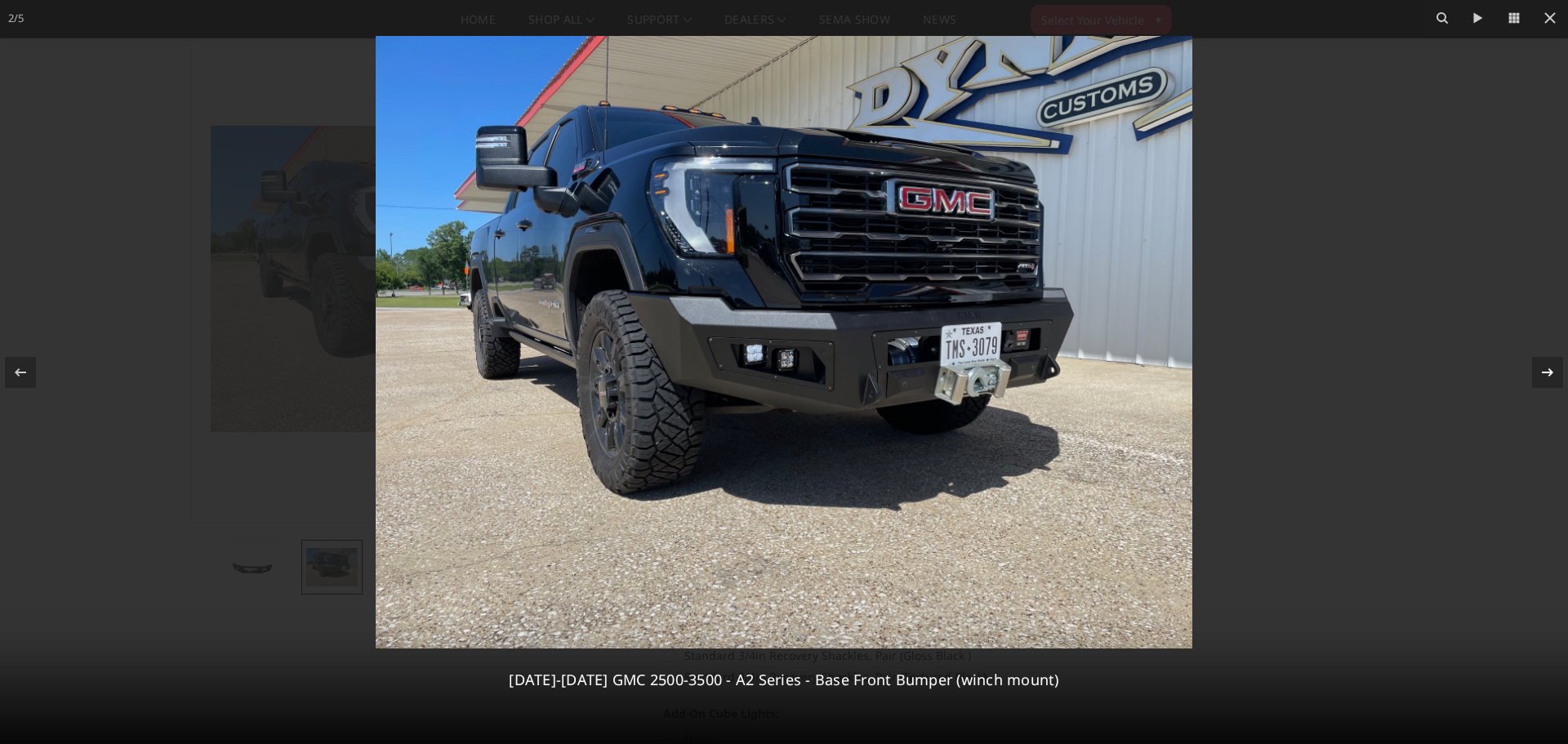
click at [1552, 369] on icon at bounding box center [1548, 373] width 20 height 20
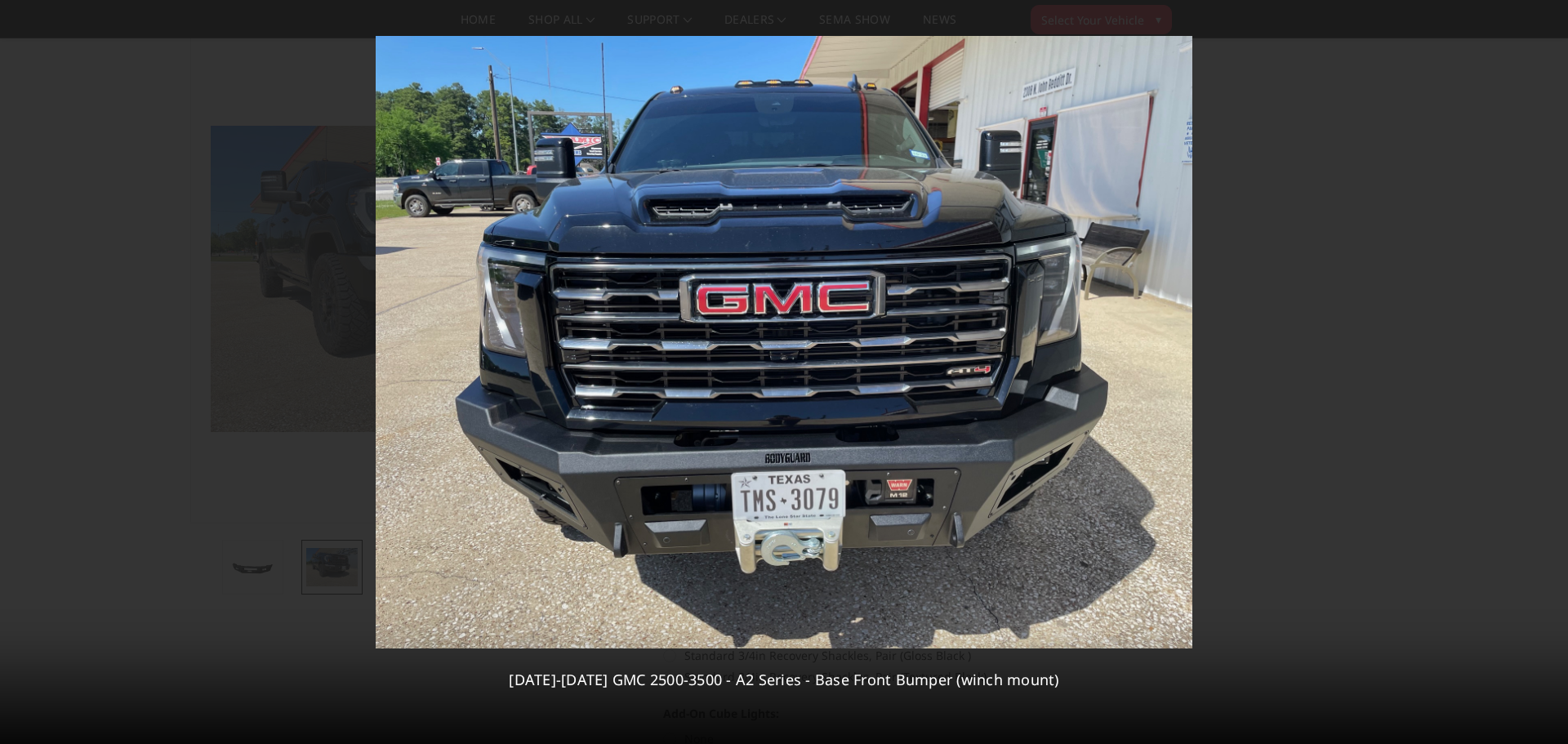
click at [1552, 369] on div "3 / 5 2024-2025 GMC 2500-3500 - A2 Series - Base Front Bumper (winch mount)" at bounding box center [784, 372] width 1568 height 744
click at [1553, 16] on icon at bounding box center [1550, 18] width 20 height 20
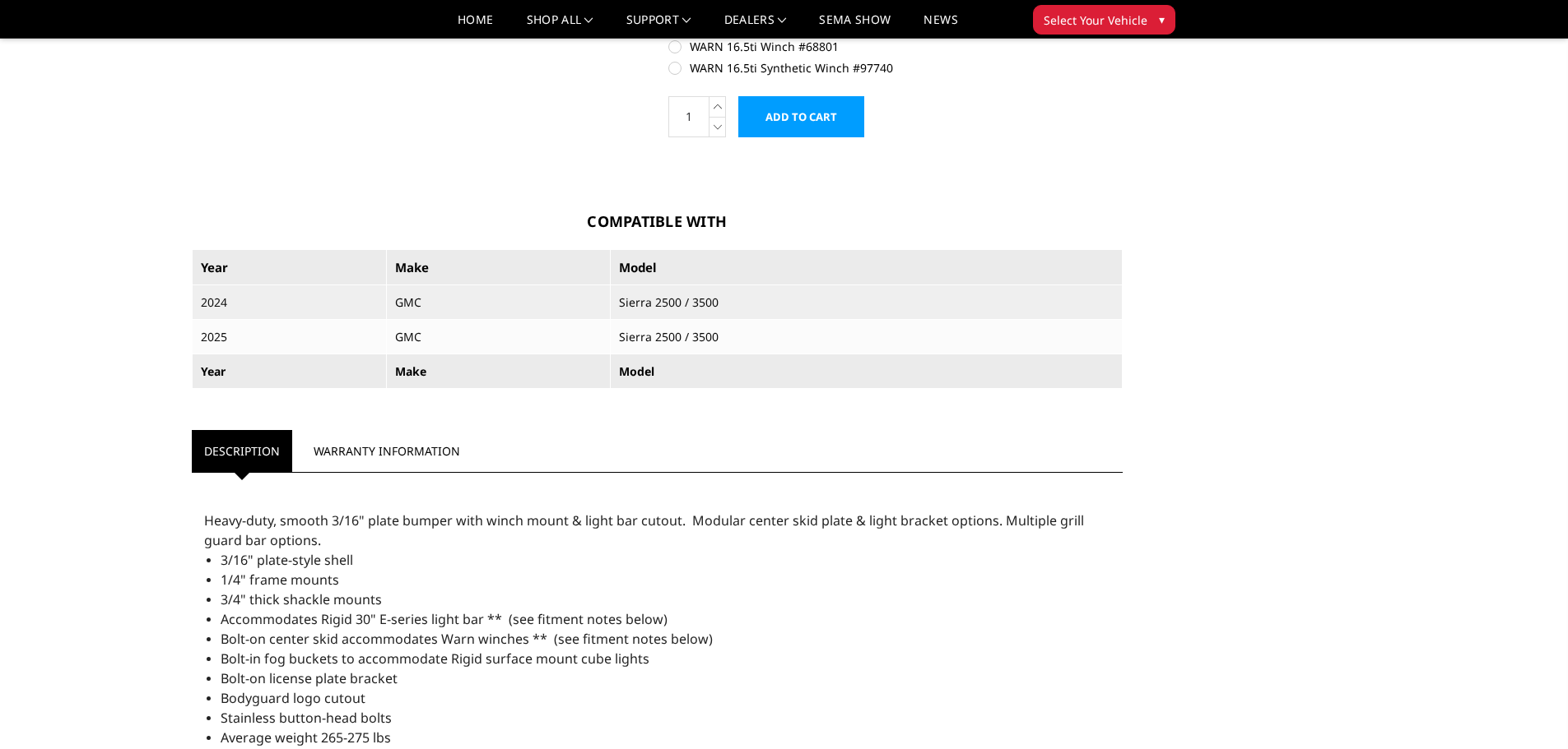
scroll to position [1234, 0]
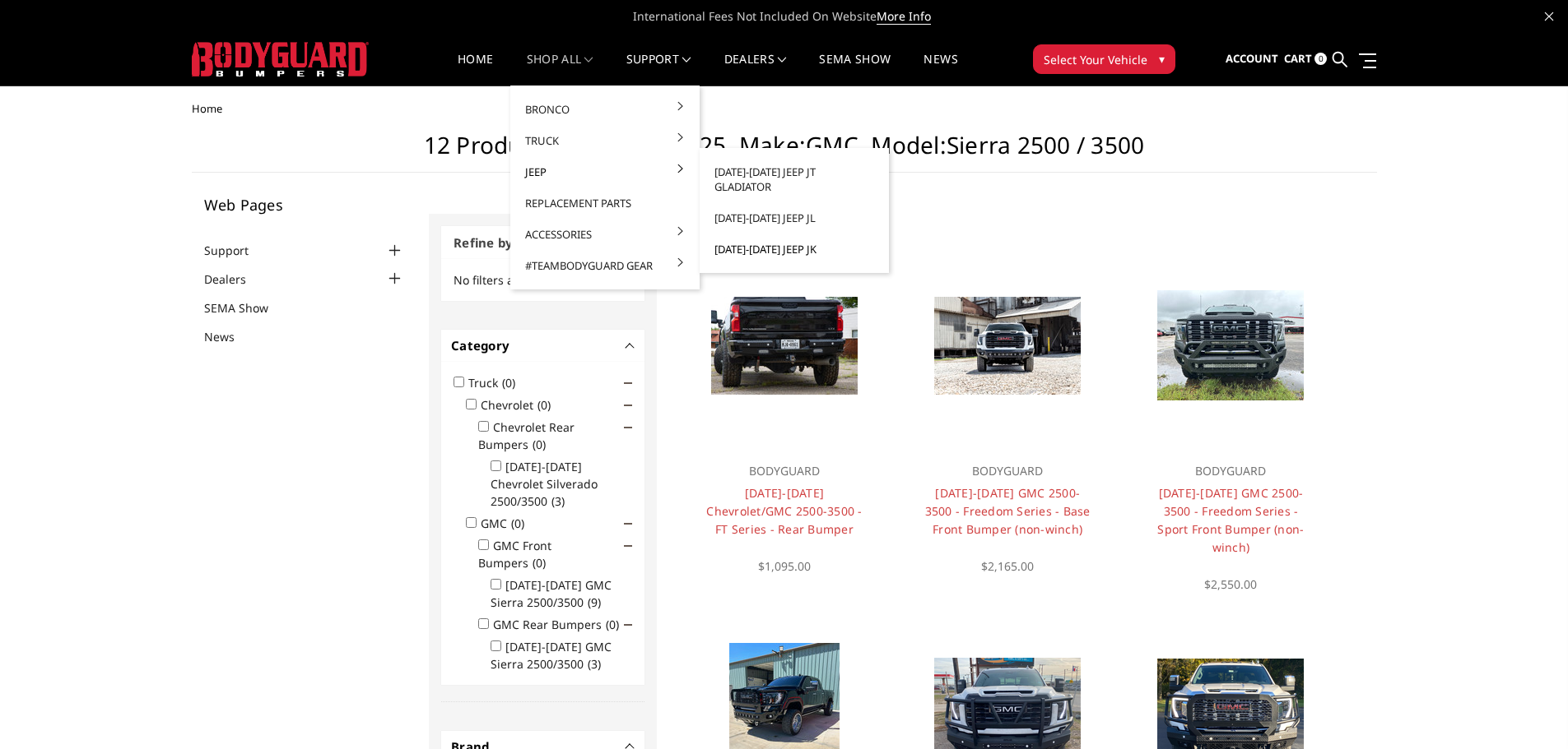
click at [765, 237] on link "[DATE]-[DATE] Jeep JK" at bounding box center [794, 249] width 176 height 31
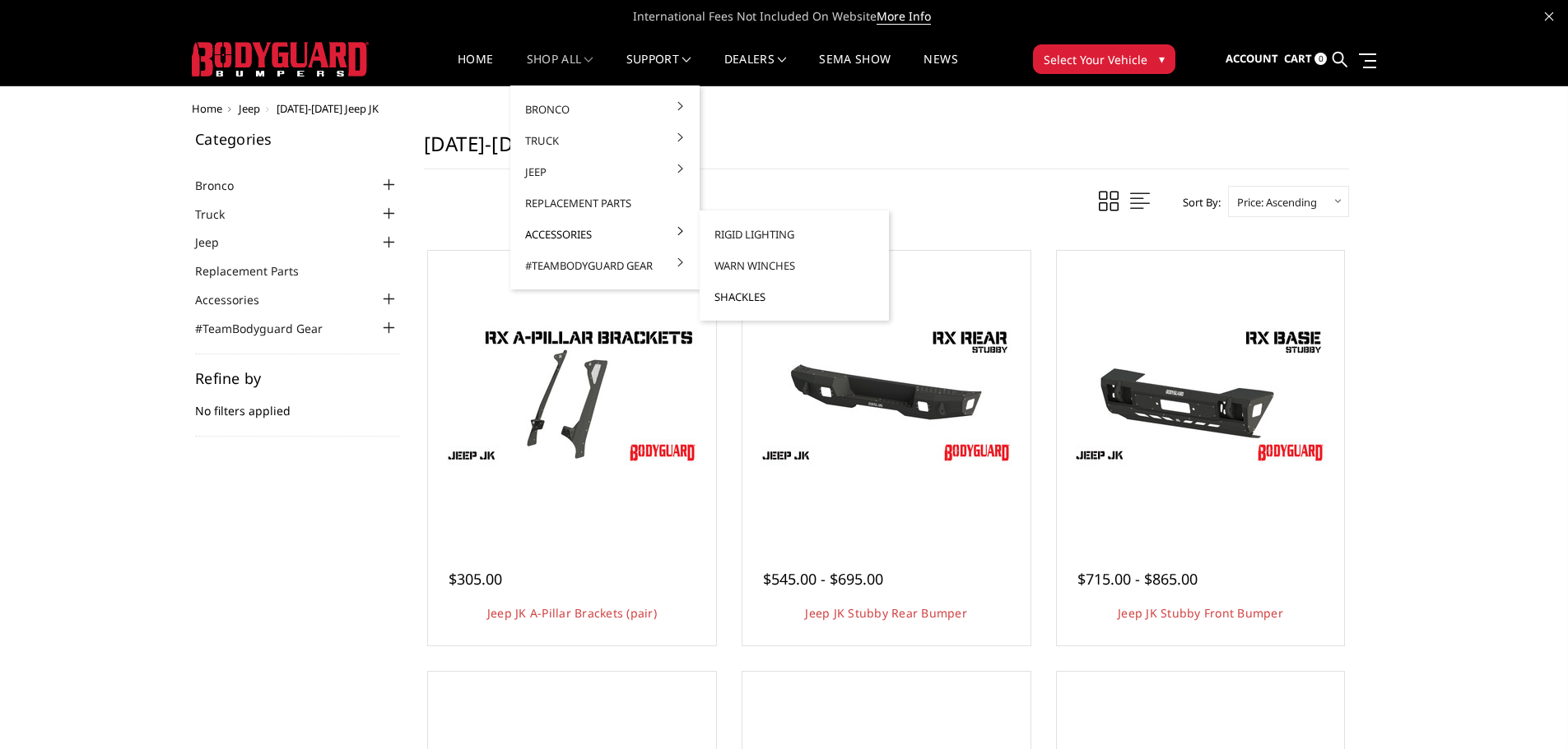
click at [747, 296] on link "Shackles" at bounding box center [794, 297] width 176 height 31
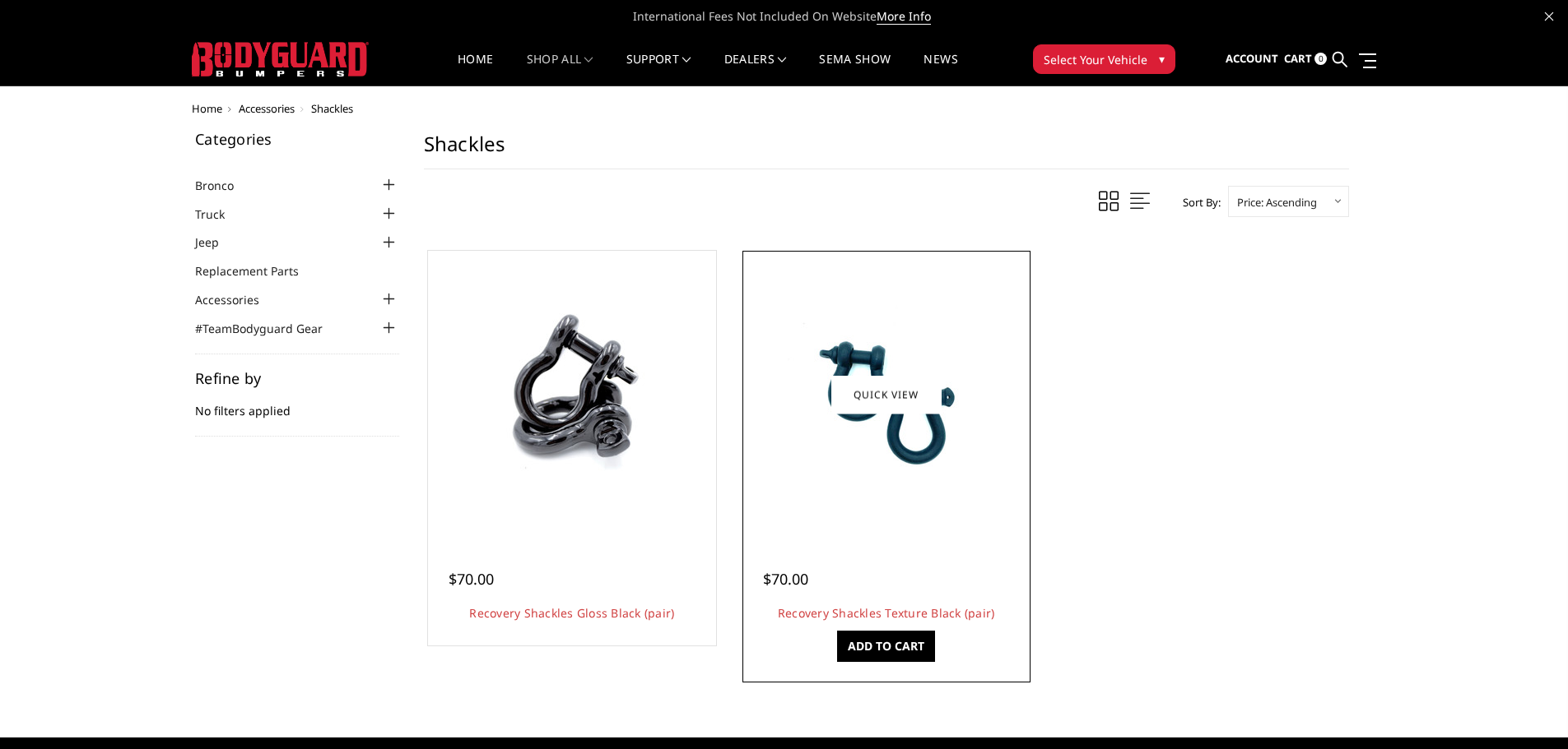
click at [886, 353] on img at bounding box center [887, 395] width 197 height 263
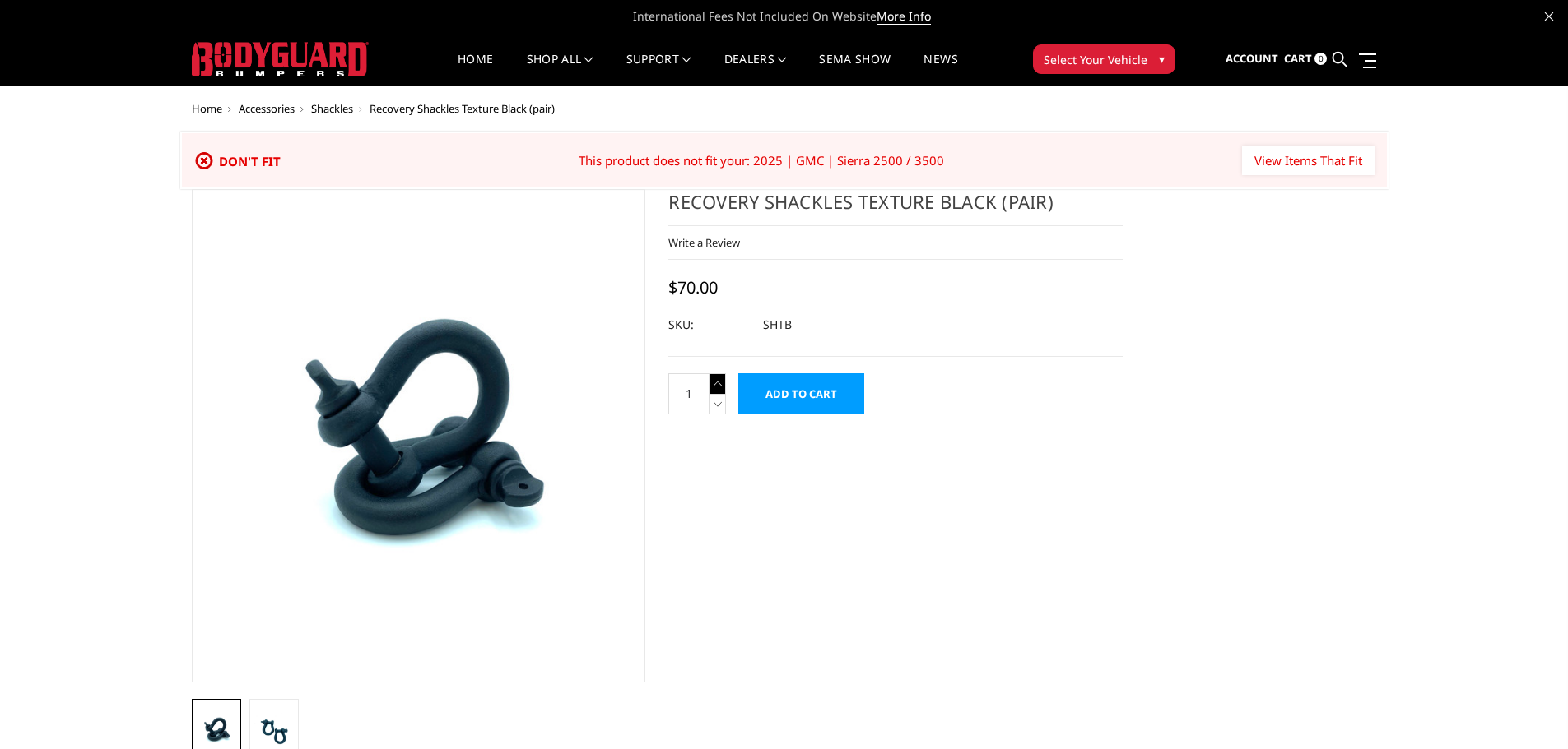
click at [716, 384] on icon at bounding box center [717, 383] width 16 height 21
type input "2"
click at [784, 400] on input "Add to Cart" at bounding box center [801, 394] width 126 height 41
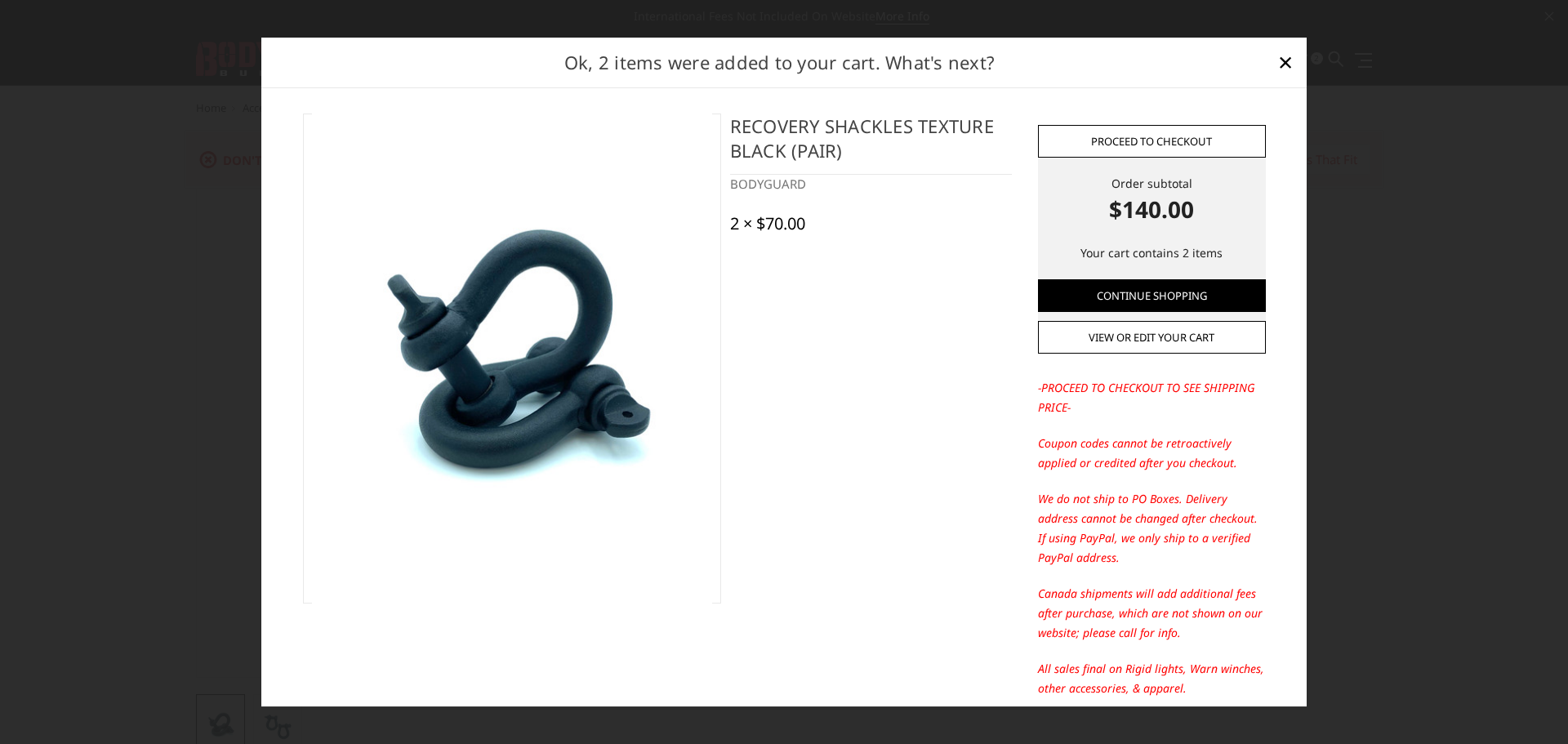
click at [1128, 142] on link "Proceed to checkout" at bounding box center [1152, 141] width 228 height 33
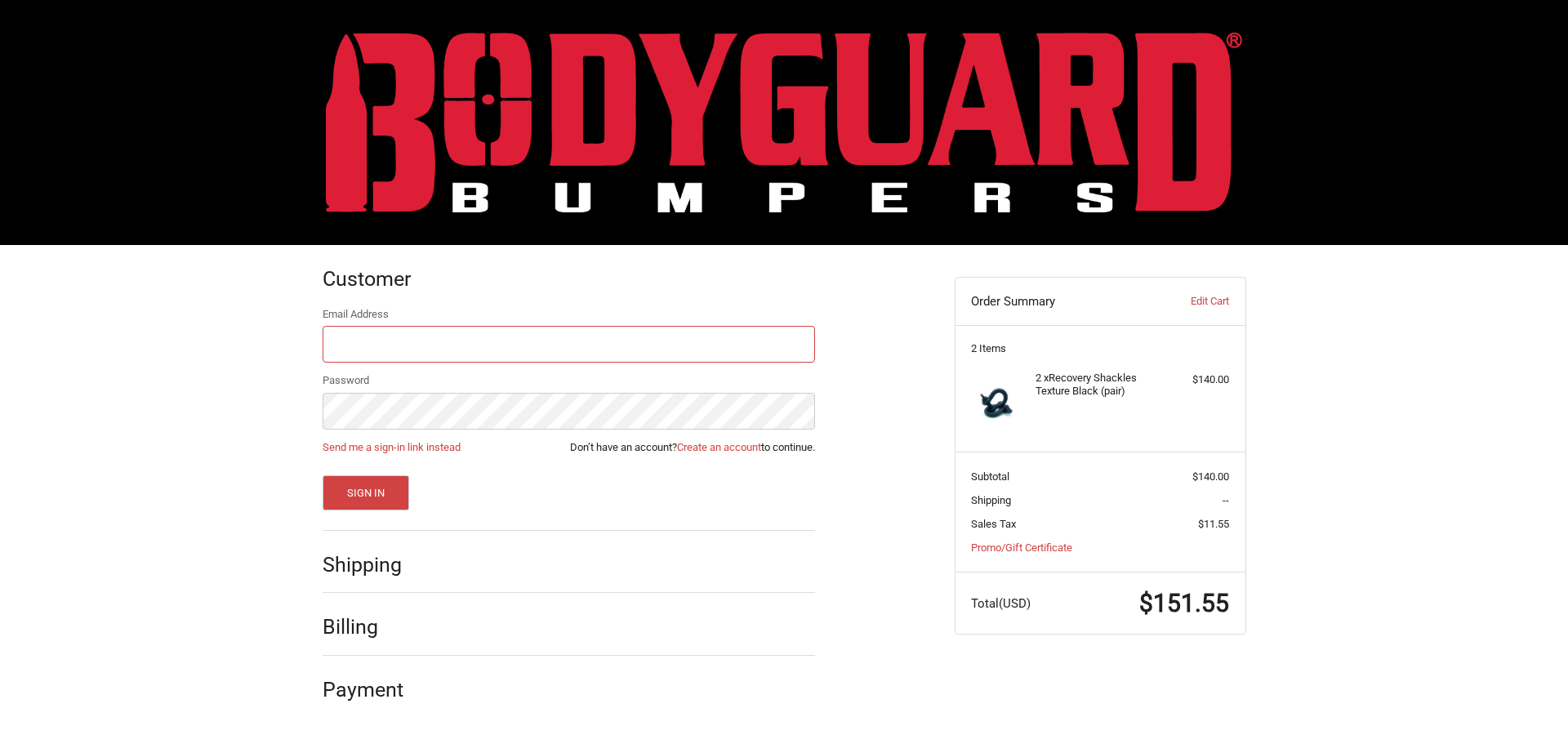
type input "[PERSON_NAME][EMAIL_ADDRESS][DOMAIN_NAME]"
click at [375, 497] on button "Sign In" at bounding box center [366, 492] width 87 height 35
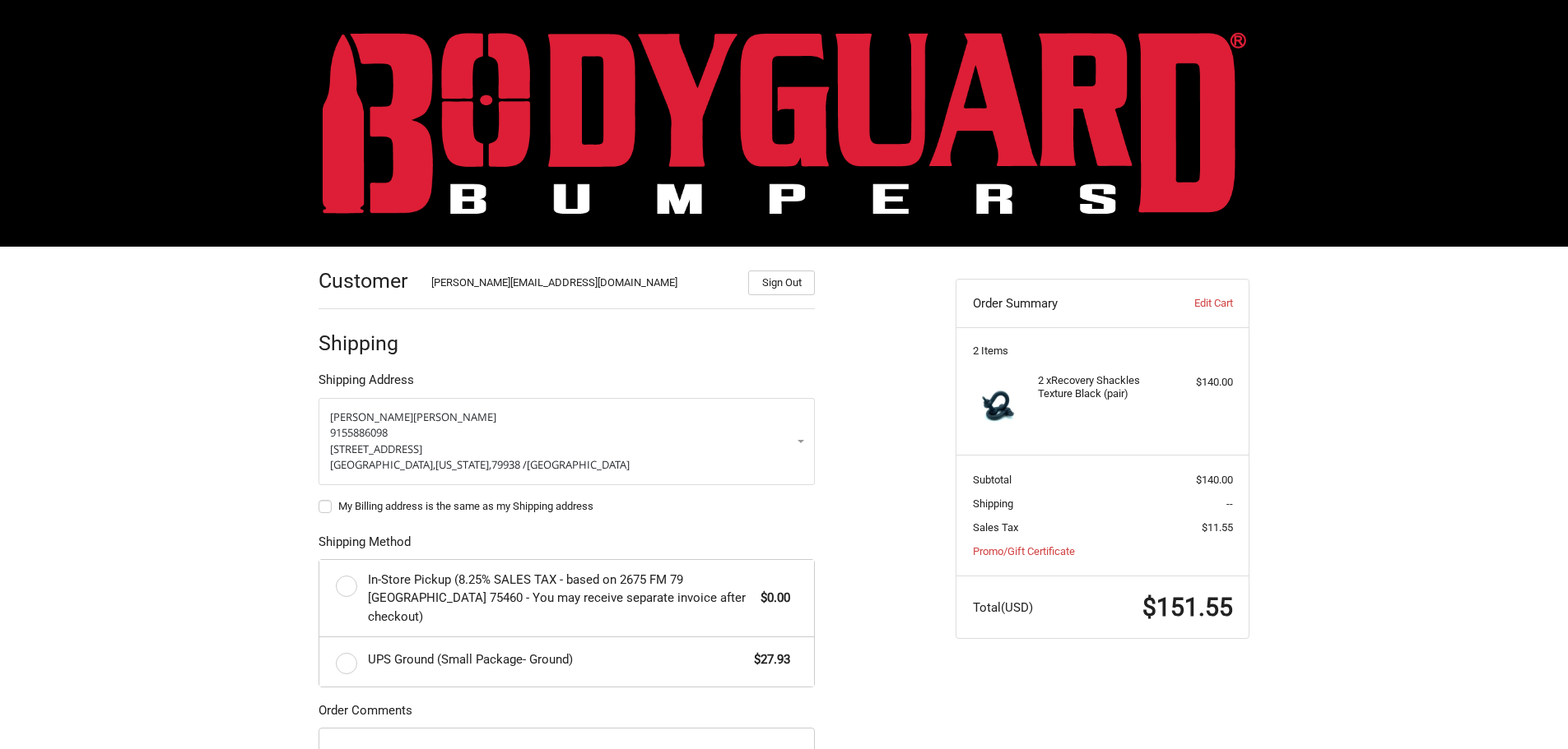
click at [410, 507] on label "My Billing address is the same as my Shipping address" at bounding box center [567, 506] width 497 height 13
click at [319, 499] on input "My Billing address is the same as my Shipping address" at bounding box center [318, 498] width 1 height 1
checkbox input "true"
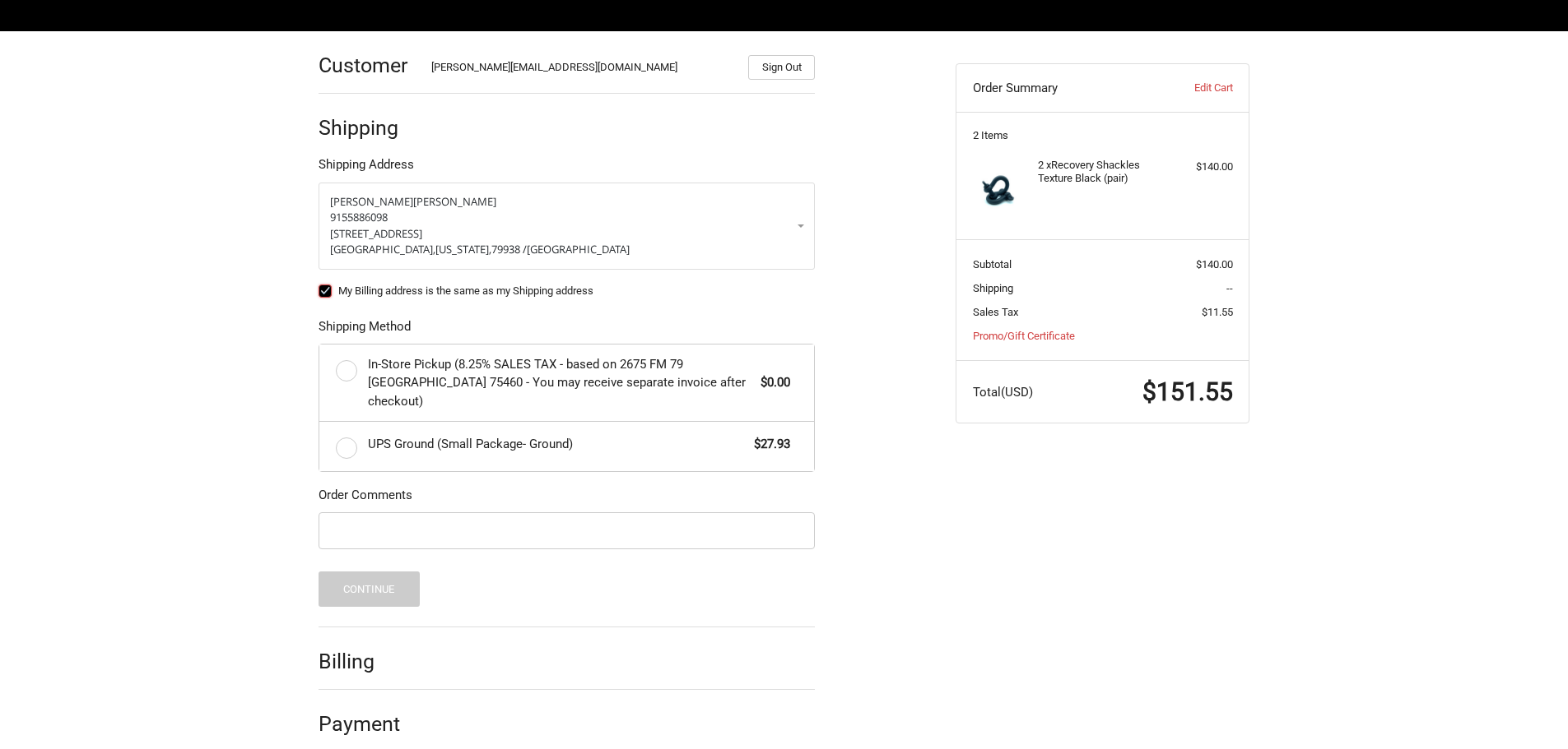
scroll to position [216, 0]
click at [352, 431] on label "UPS Ground (Small Package- Ground) $27.93" at bounding box center [567, 445] width 495 height 49
click at [320, 422] on input "UPS Ground (Small Package- Ground) $27.93" at bounding box center [319, 421] width 1 height 1
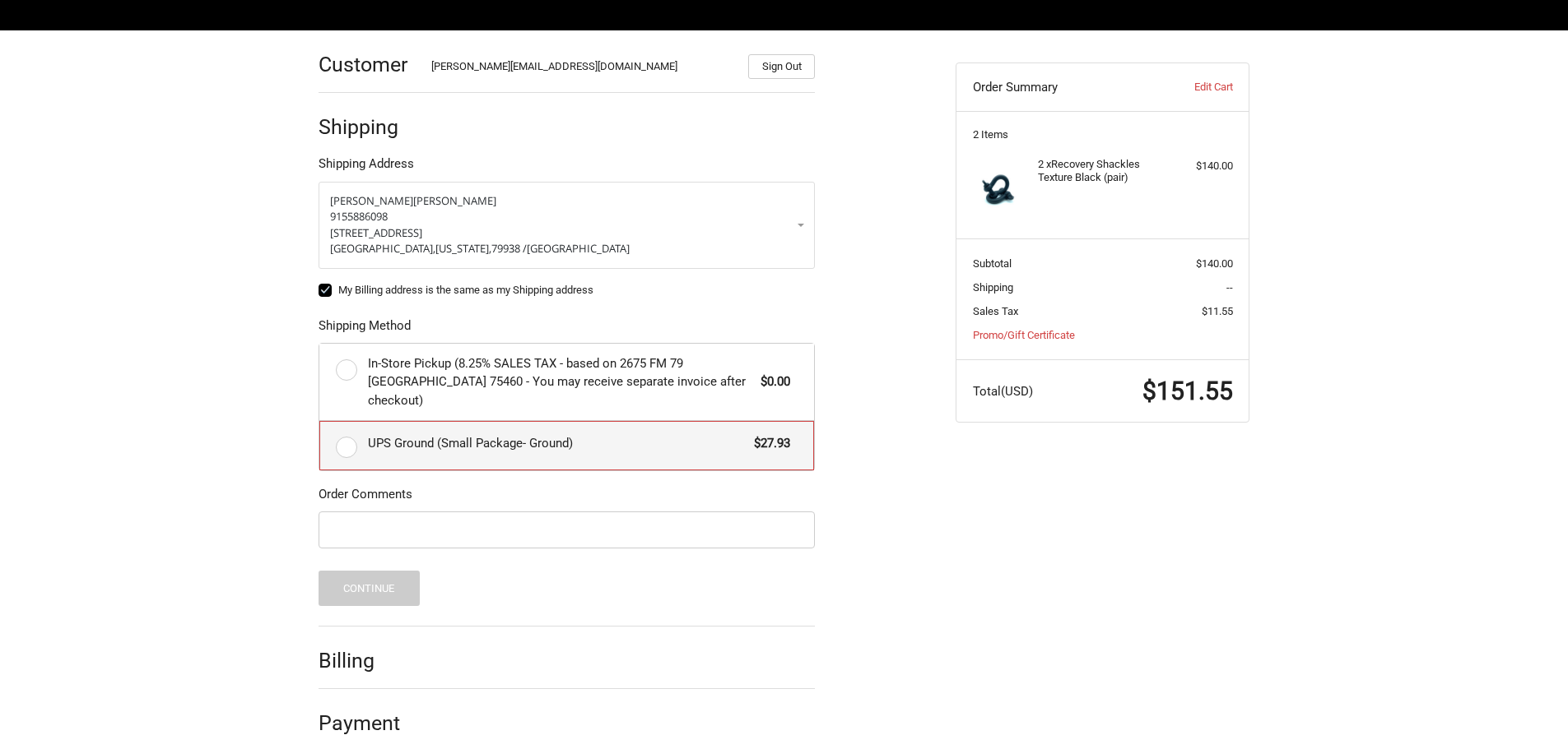
radio input "true"
click at [364, 571] on button "Continue" at bounding box center [368, 588] width 101 height 35
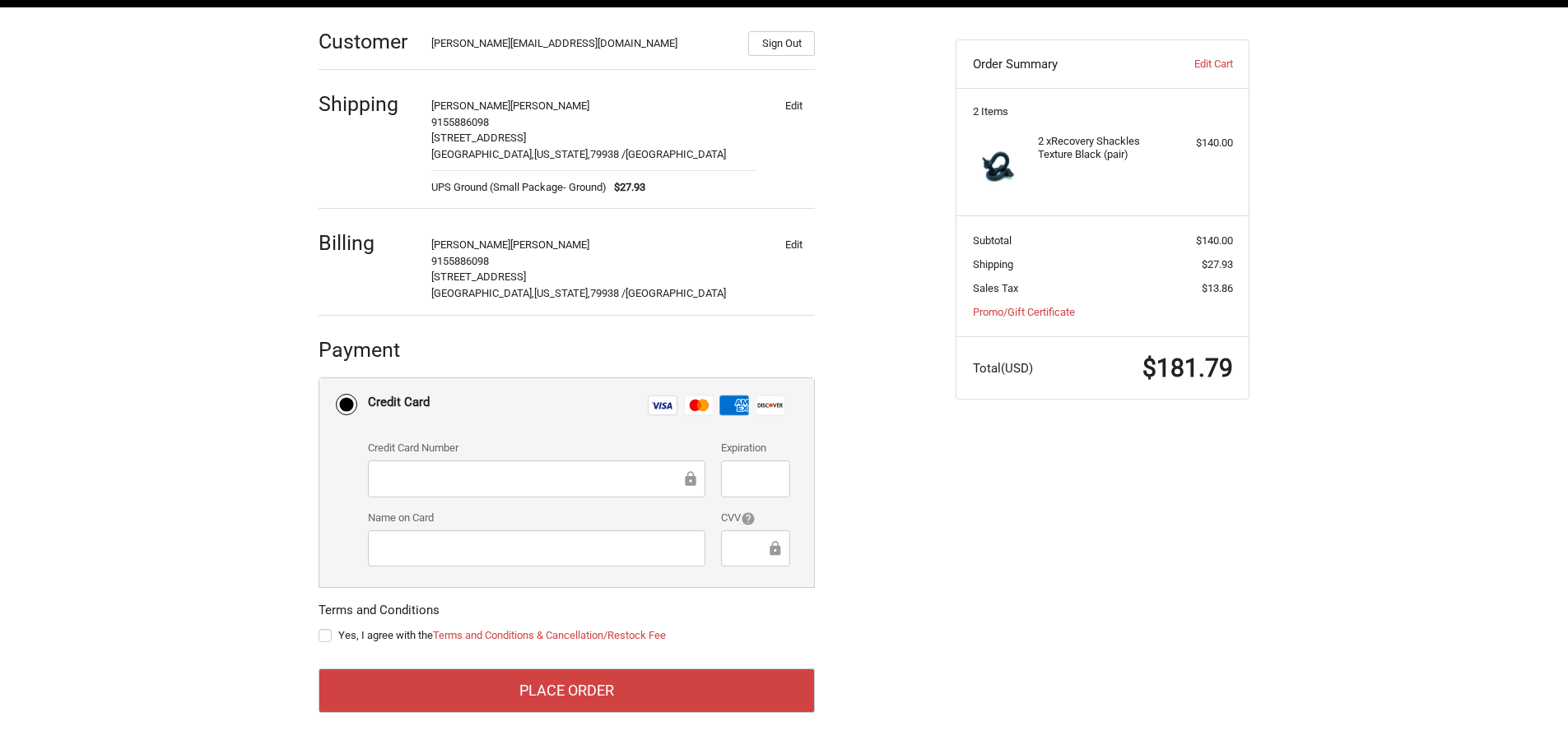
scroll to position [240, 0]
click at [337, 638] on label "Yes, I agree with the Terms and Conditions & Cancellation/Restock Fee" at bounding box center [567, 635] width 497 height 13
click at [319, 628] on input "Yes, I agree with the Terms and Conditions & Cancellation/Restock Fee" at bounding box center [318, 628] width 1 height 1
checkbox input "true"
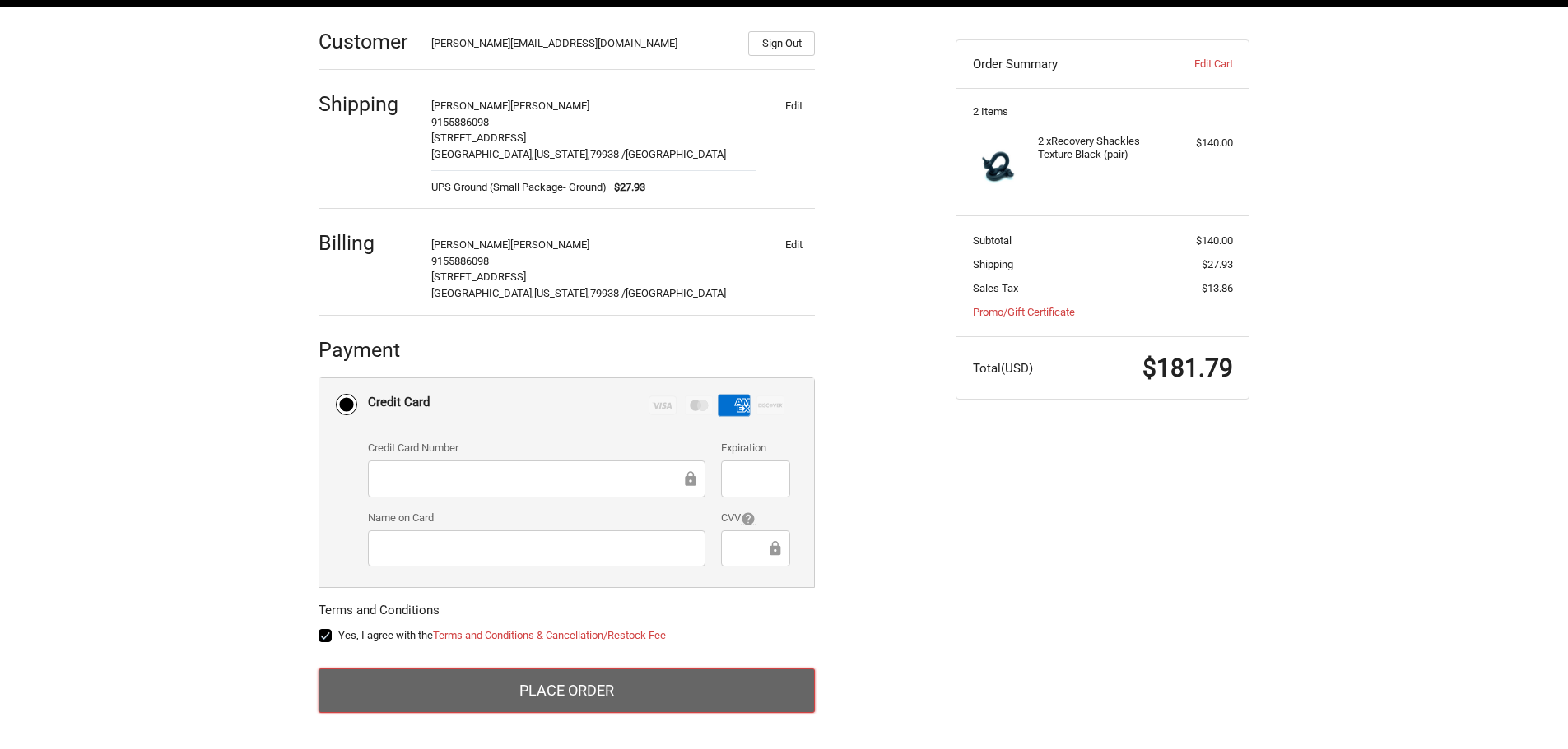
click at [557, 684] on button "Place Order" at bounding box center [567, 691] width 497 height 45
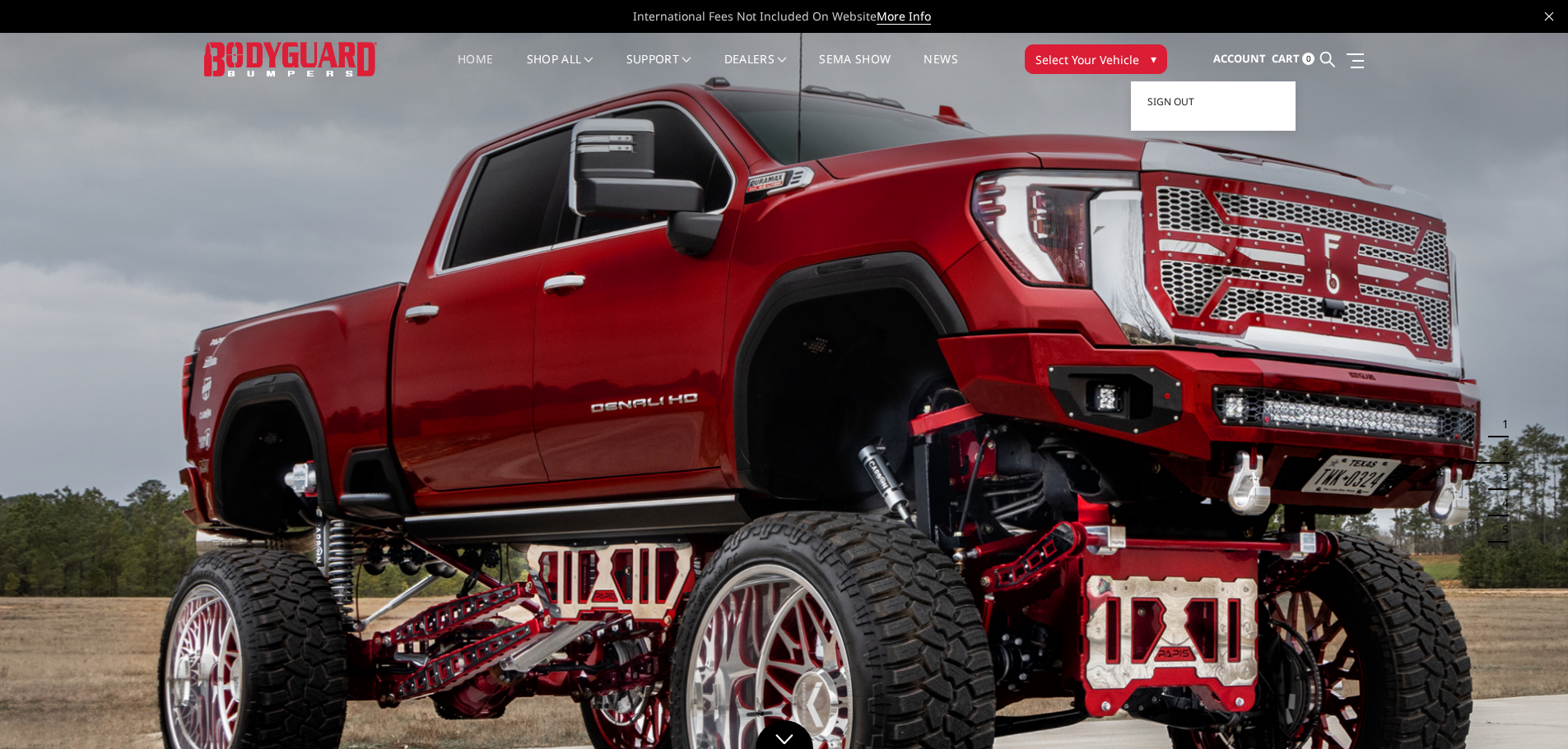
click at [1252, 56] on span "Account" at bounding box center [1239, 58] width 53 height 15
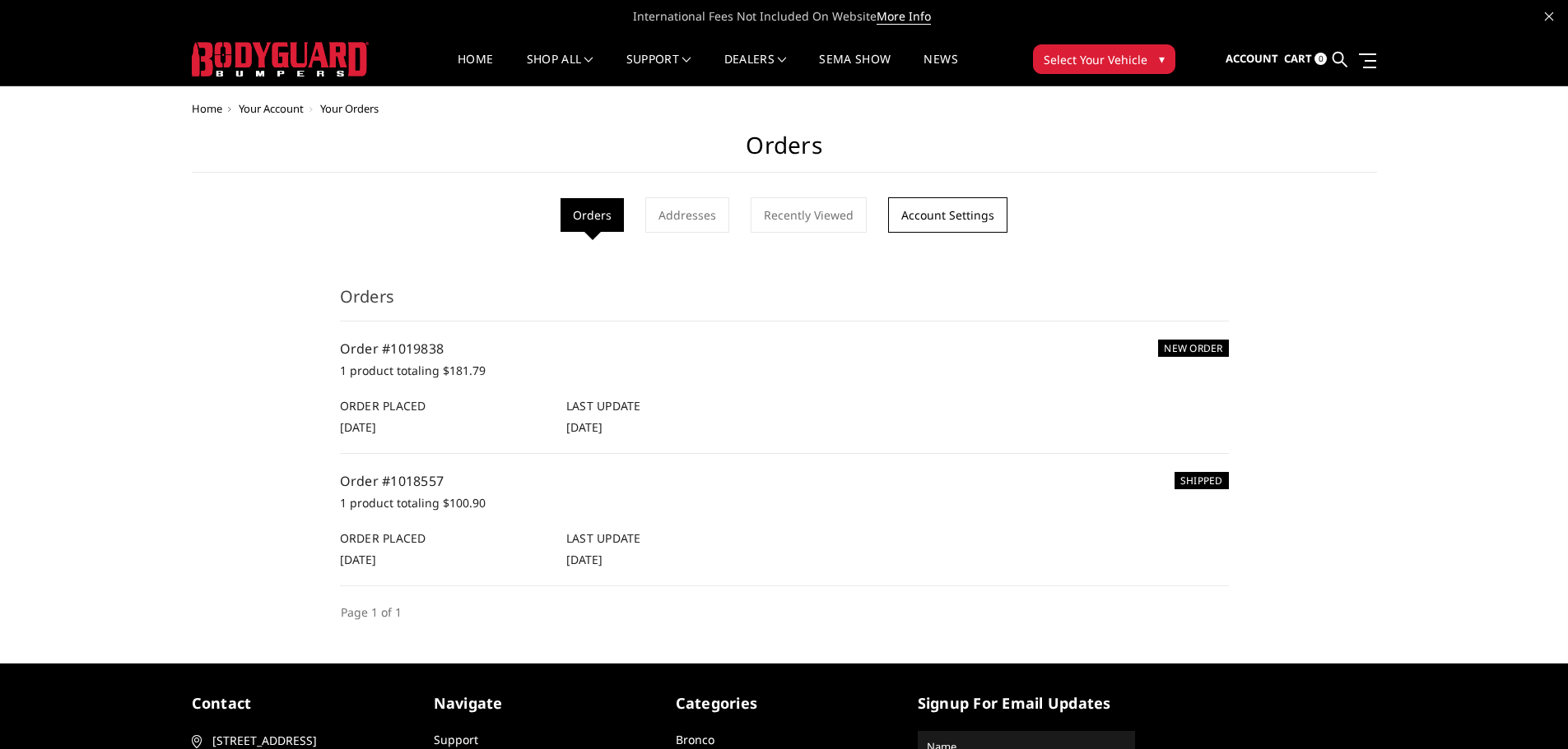
click at [922, 224] on link "Account Settings" at bounding box center [948, 214] width 119 height 35
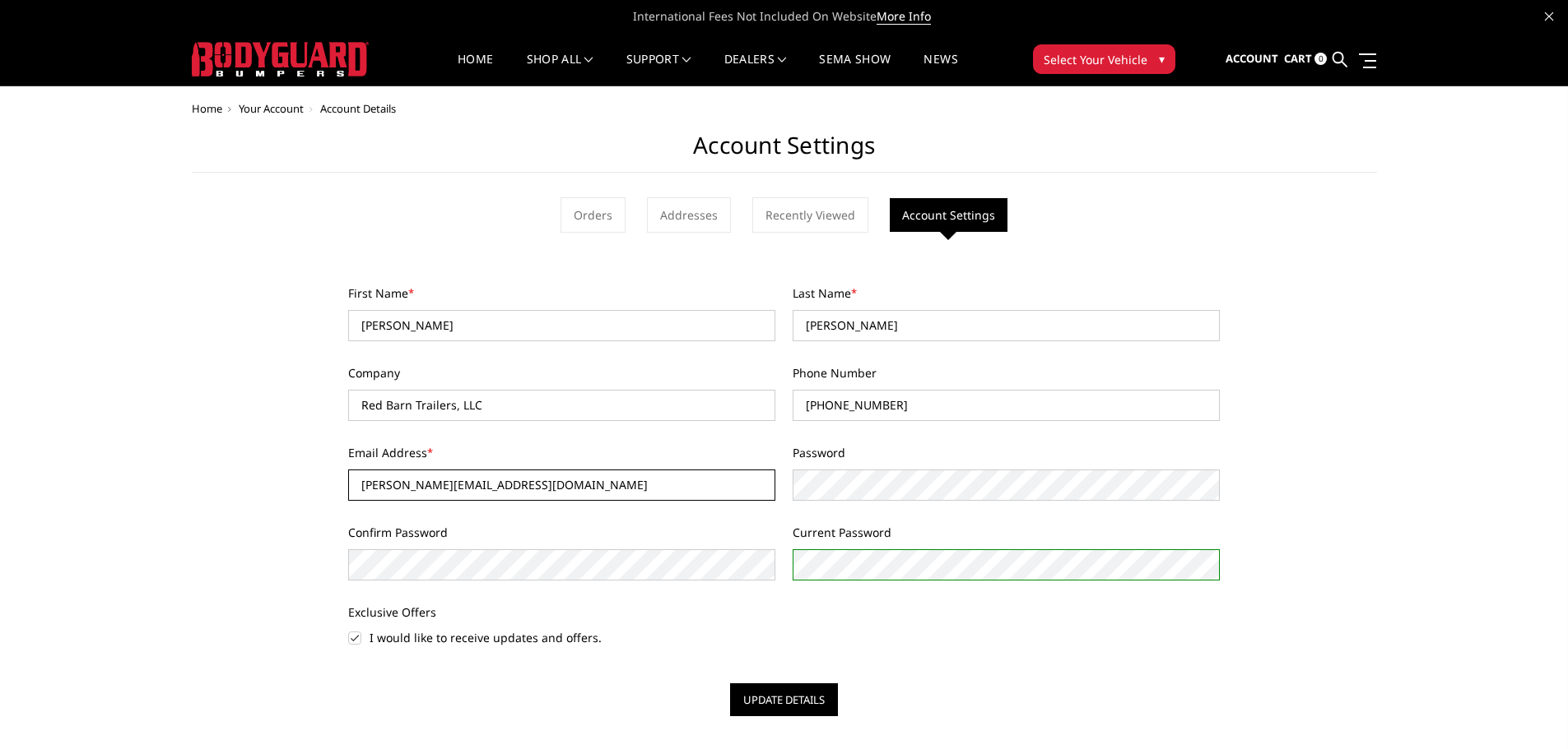
drag, startPoint x: 522, startPoint y: 480, endPoint x: 396, endPoint y: 481, distance: 126.0
click at [396, 481] on input "[PERSON_NAME][EMAIL_ADDRESS][DOMAIN_NAME]" at bounding box center [561, 485] width 428 height 31
type input "[PERSON_NAME][EMAIL_ADDRESS][PERSON_NAME][DOMAIN_NAME]"
click at [351, 641] on label "I would like to receive updates and offers." at bounding box center [561, 637] width 428 height 17
click at [349, 630] on input "I would like to receive updates and offers." at bounding box center [348, 629] width 1 height 1
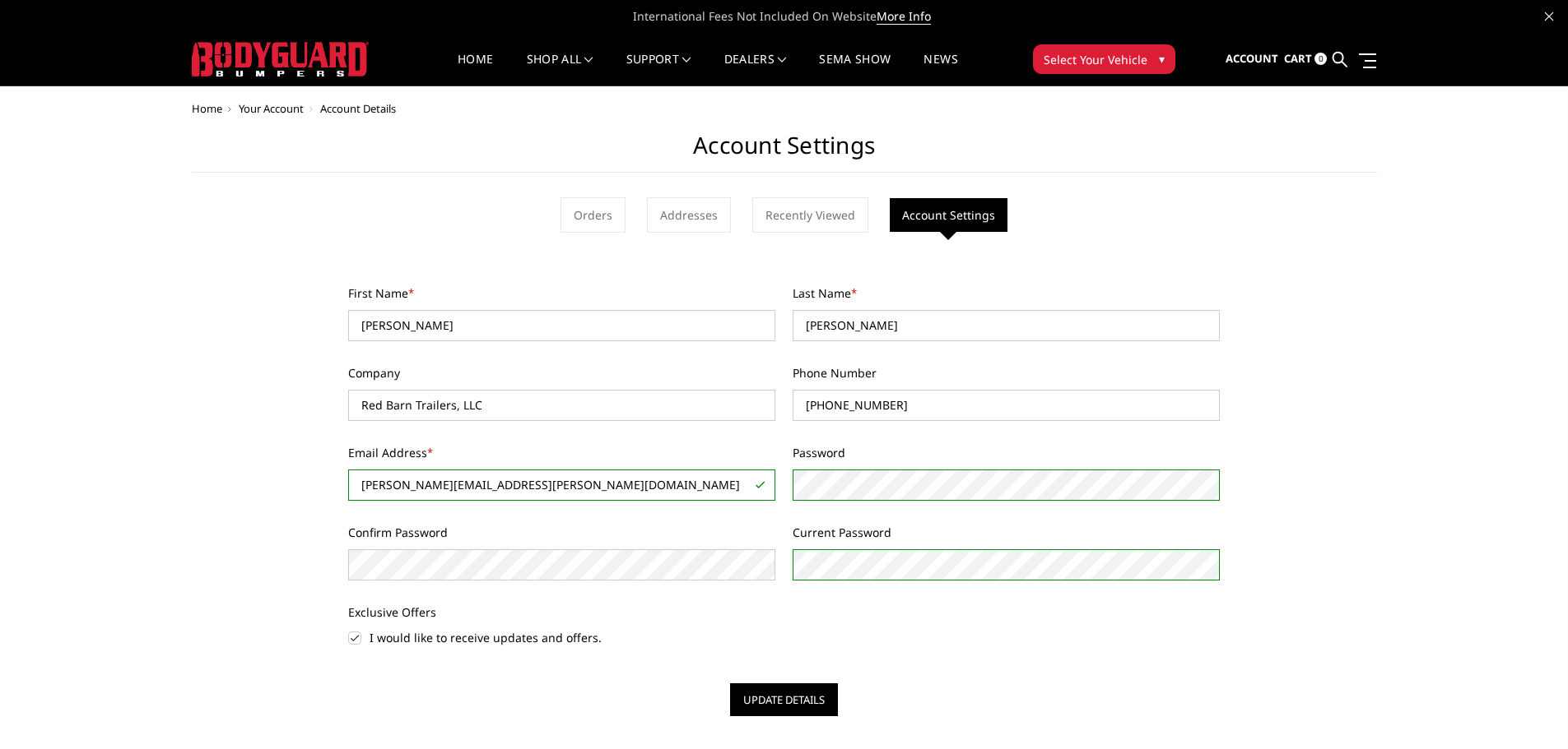
checkbox input "false"
click at [773, 693] on button "Update Details" at bounding box center [784, 700] width 108 height 33
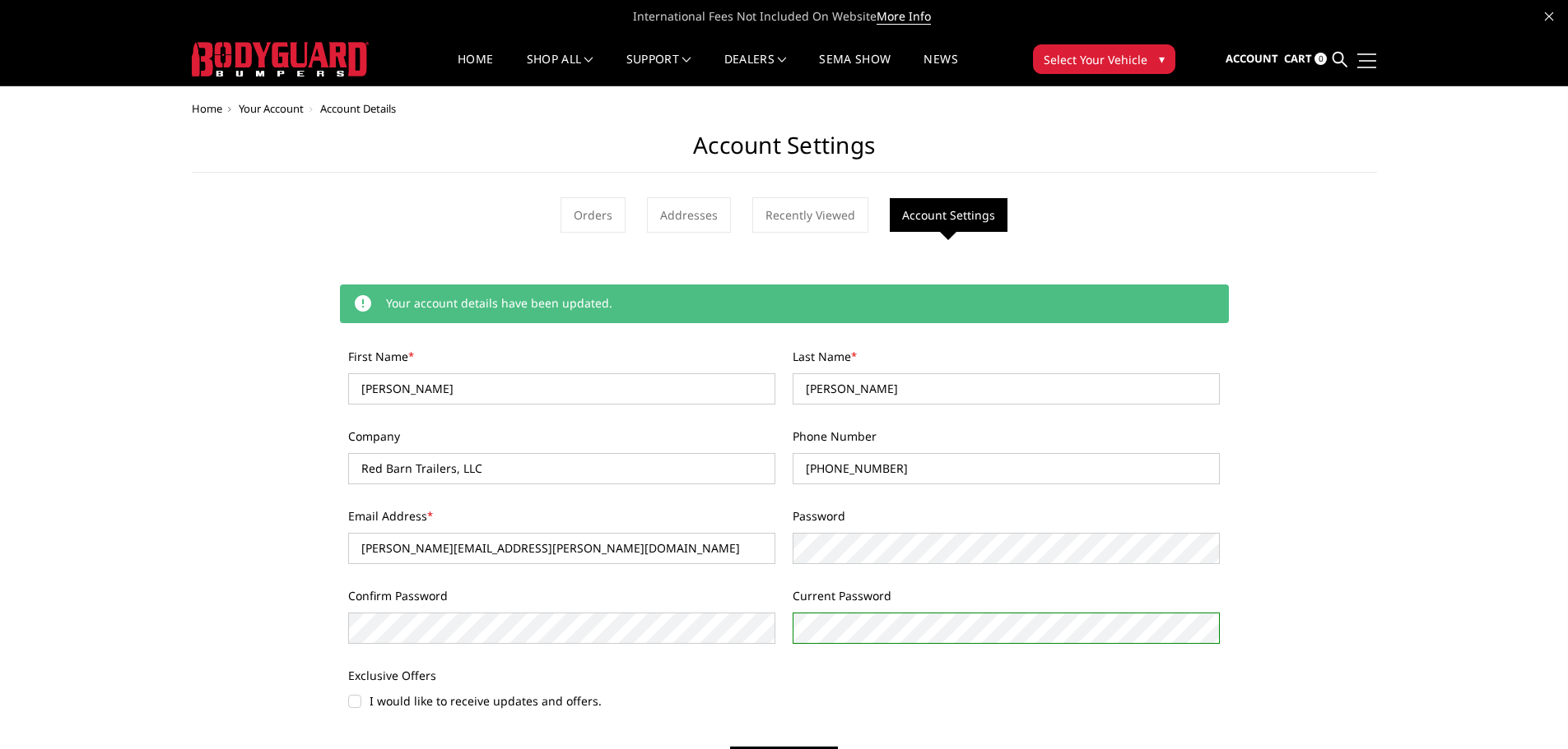
click at [1372, 63] on link at bounding box center [1364, 60] width 23 height 17
